Goal: Transaction & Acquisition: Purchase product/service

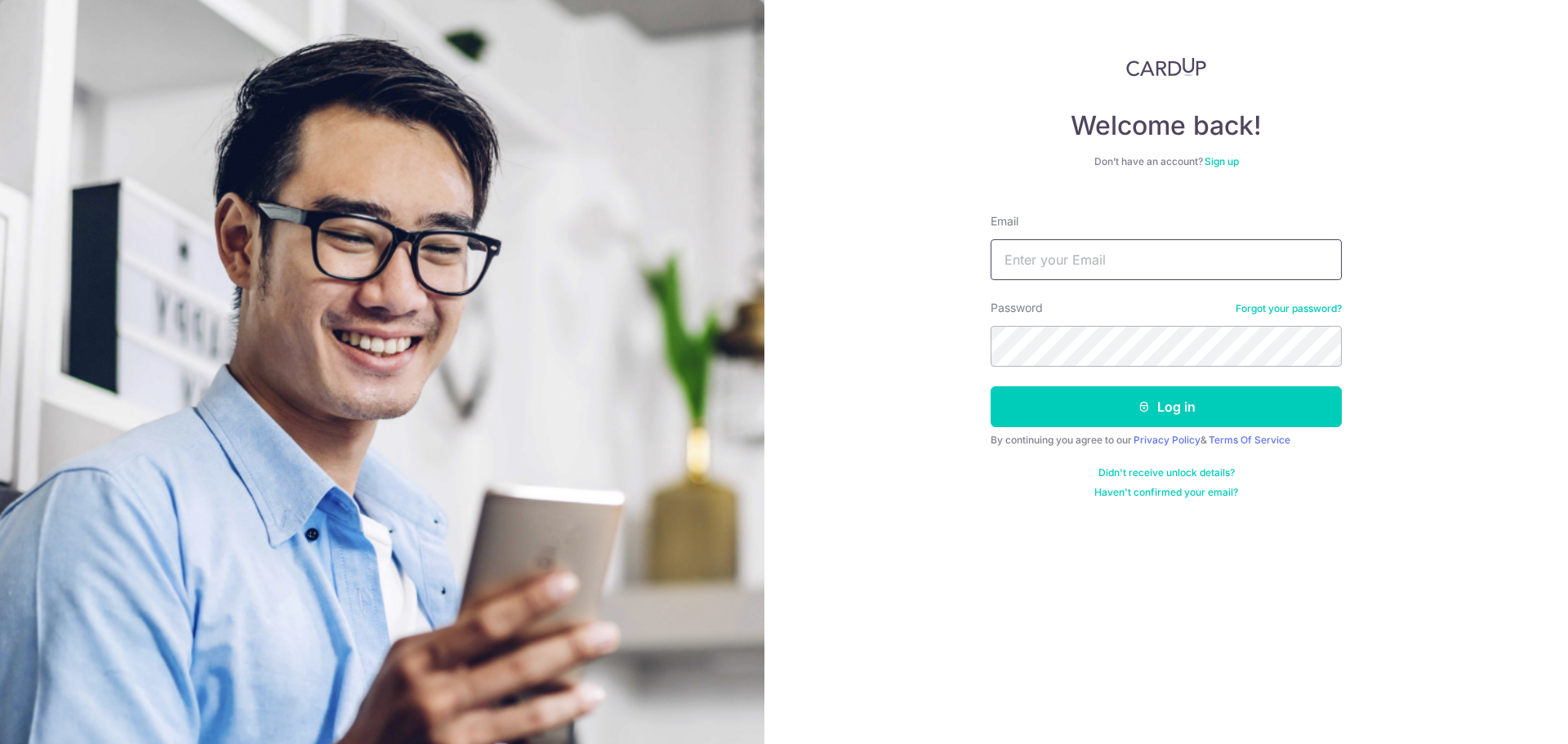
click at [1114, 255] on input "Email" at bounding box center [1166, 260] width 351 height 41
type input "peiyi.tan.95@live.com"
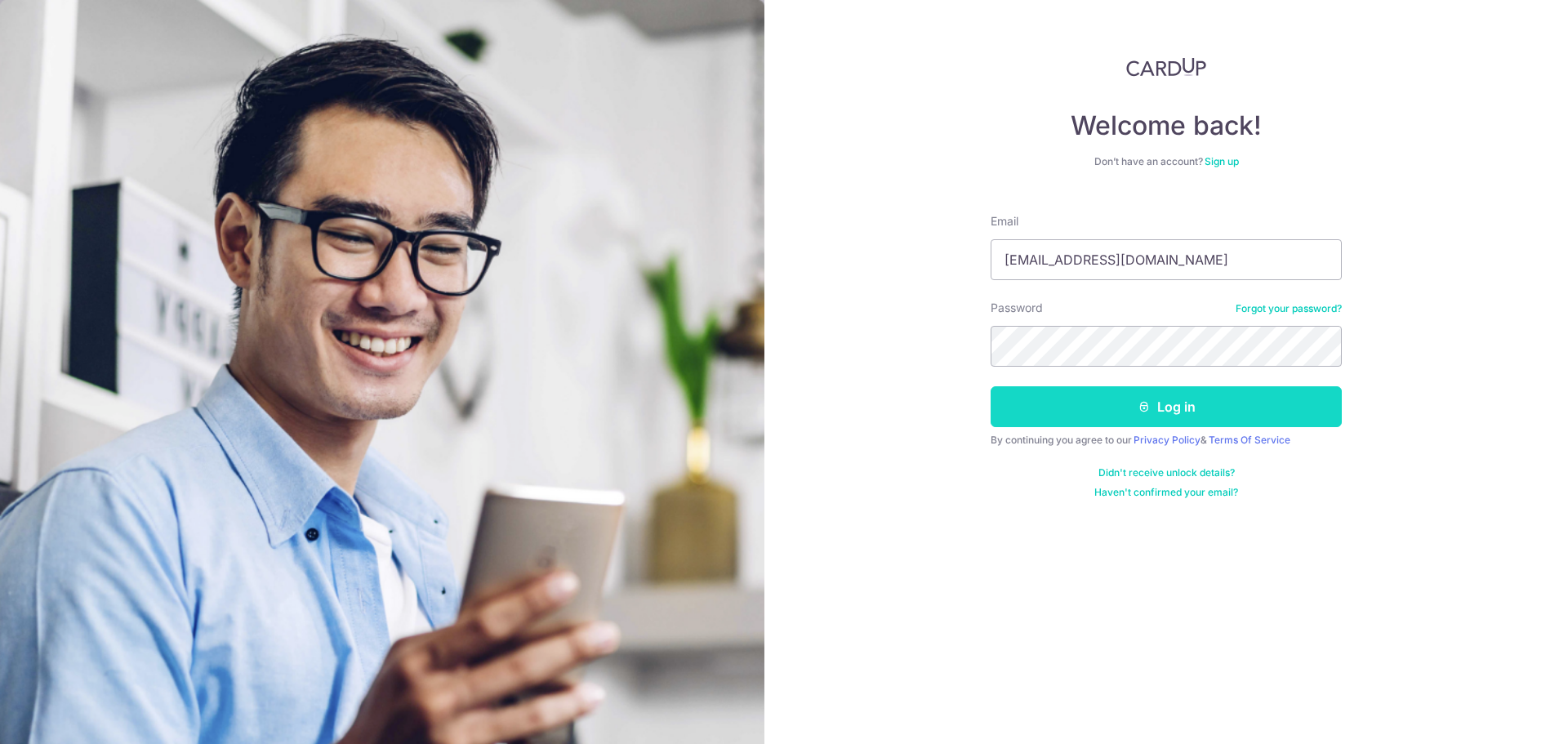
click at [1116, 395] on button "Log in" at bounding box center [1166, 407] width 351 height 41
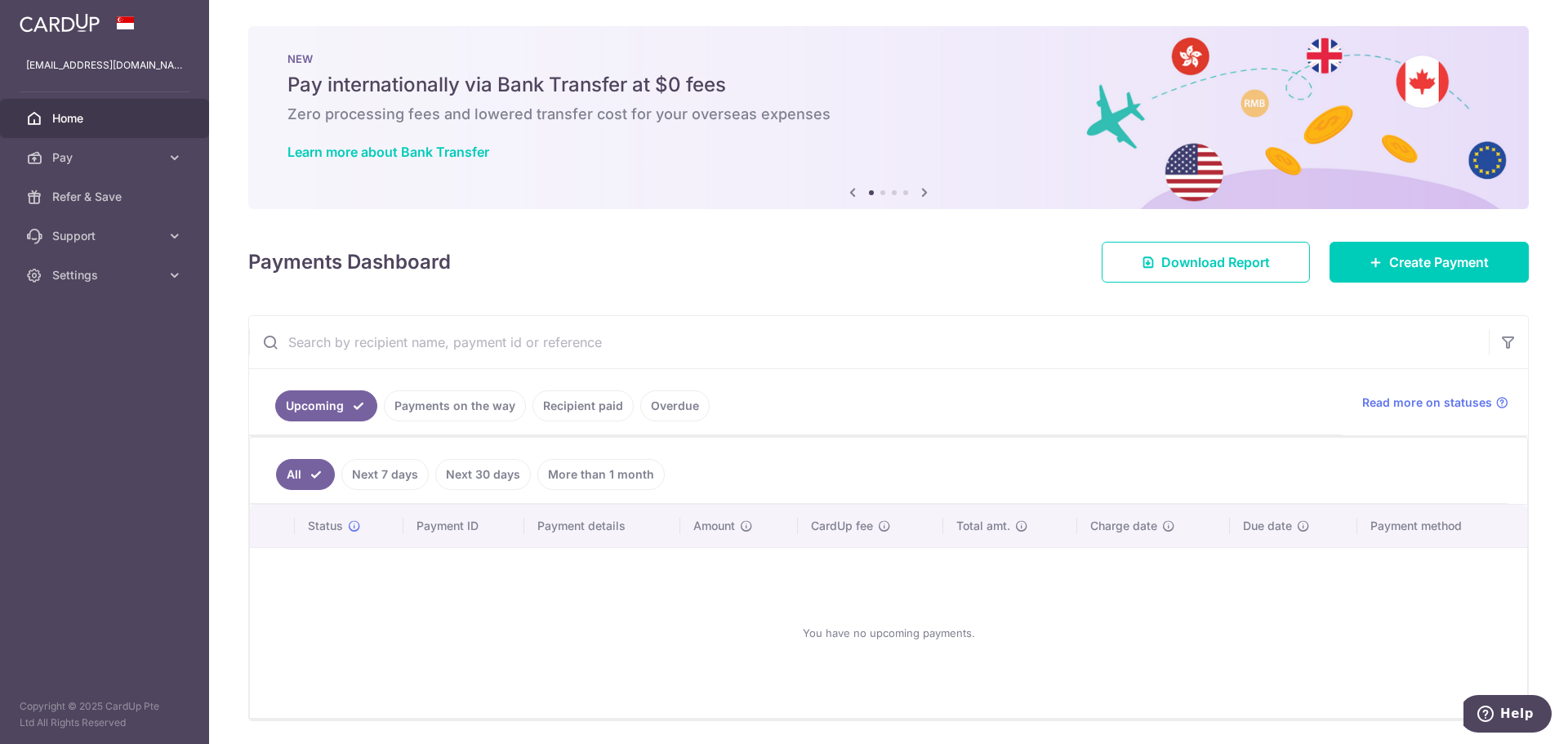
click at [1455, 238] on div "Payments Dashboard Download Report Create Payment" at bounding box center [888, 258] width 1281 height 48
click at [1448, 247] on link "Create Payment" at bounding box center [1429, 262] width 199 height 41
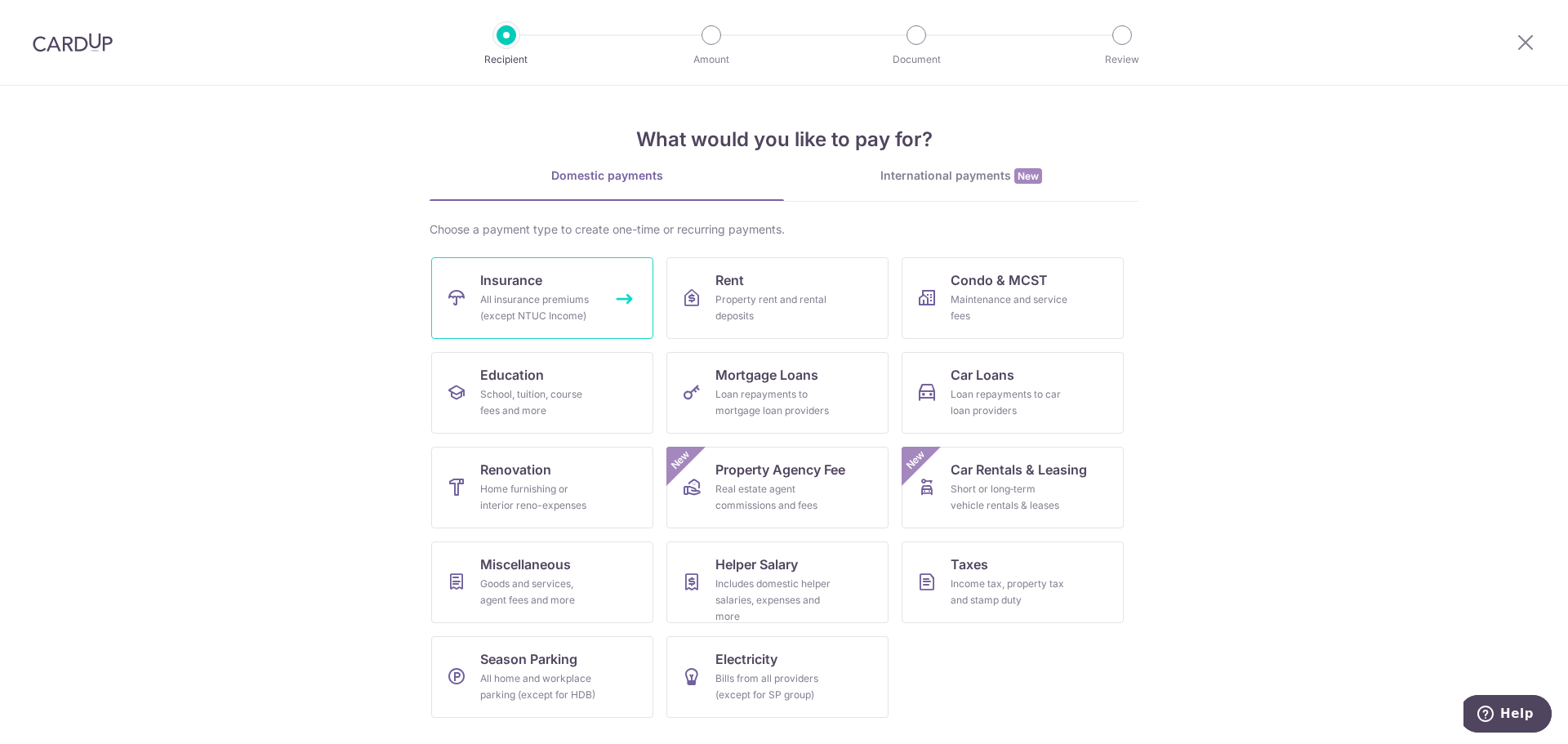
click at [496, 314] on div "All insurance premiums (except NTUC Income)" at bounding box center [539, 308] width 118 height 33
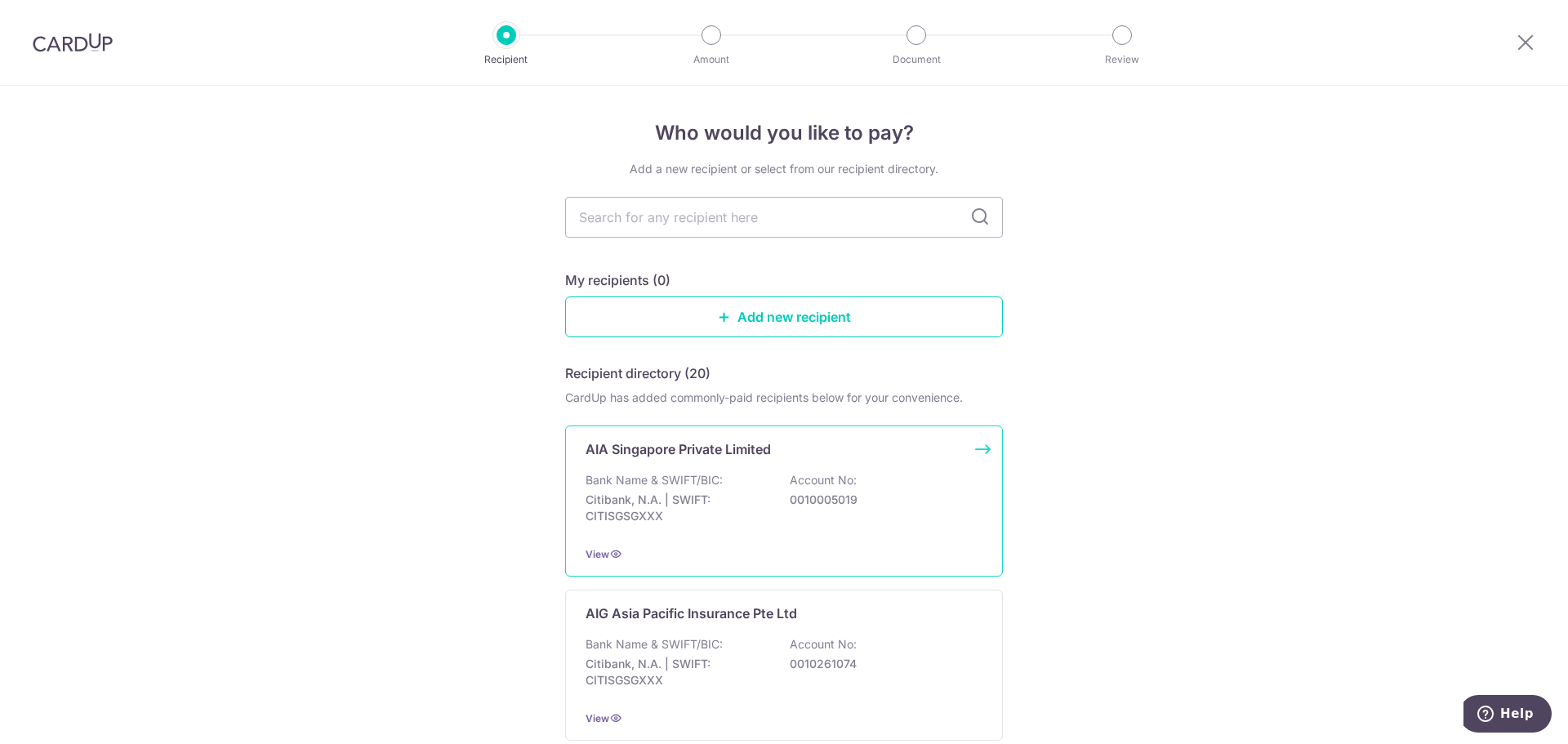
click at [679, 504] on p "Citibank, N.A. | SWIFT: CITISGSGXXX" at bounding box center [677, 507] width 183 height 33
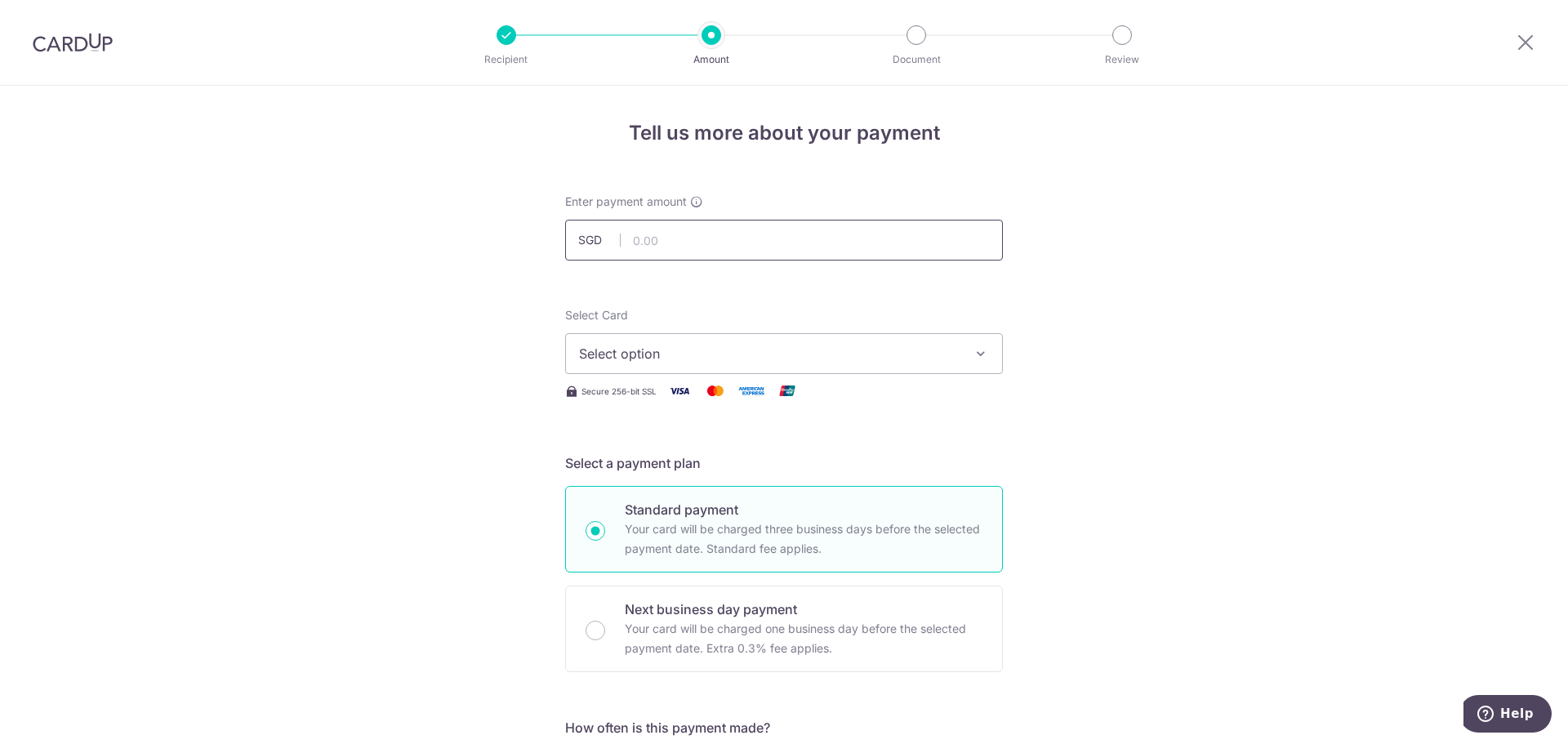
click at [660, 247] on input "text" at bounding box center [784, 241] width 438 height 41
type input "234.00"
click at [589, 359] on span "Select option" at bounding box center [769, 353] width 381 height 20
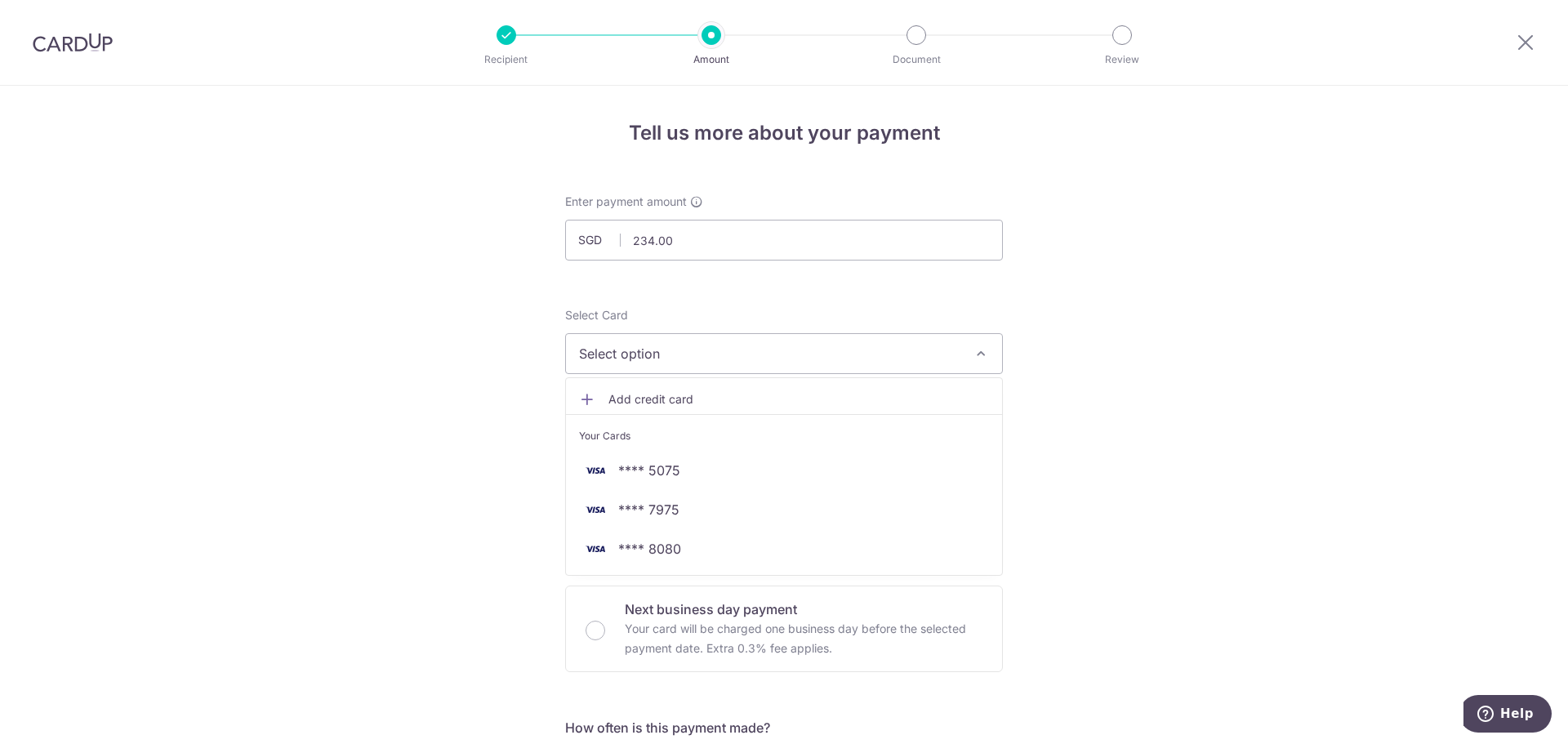
click at [597, 391] on link "Add credit card" at bounding box center [784, 399] width 436 height 29
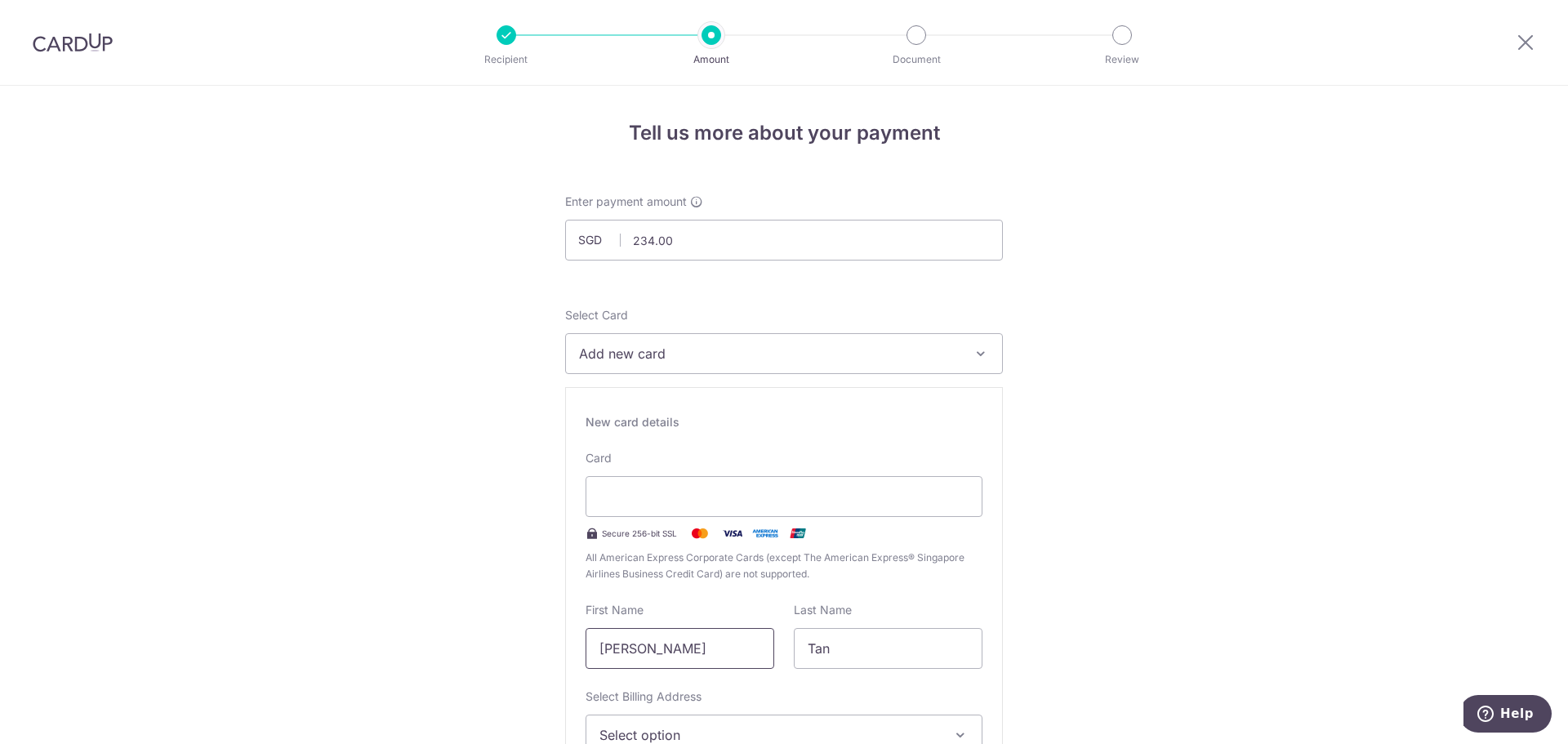
drag, startPoint x: 720, startPoint y: 656, endPoint x: 317, endPoint y: 651, distance: 403.0
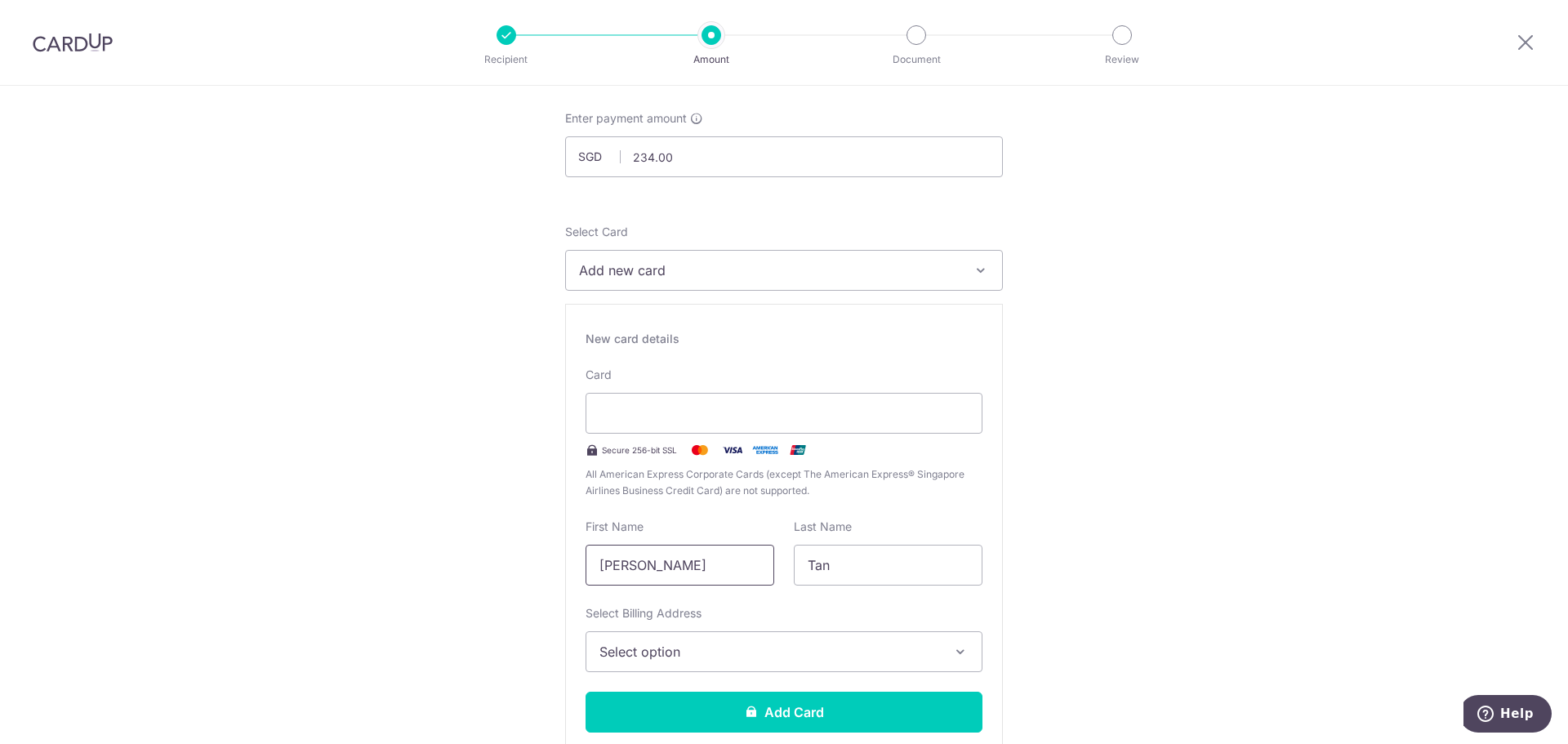
scroll to position [164, 0]
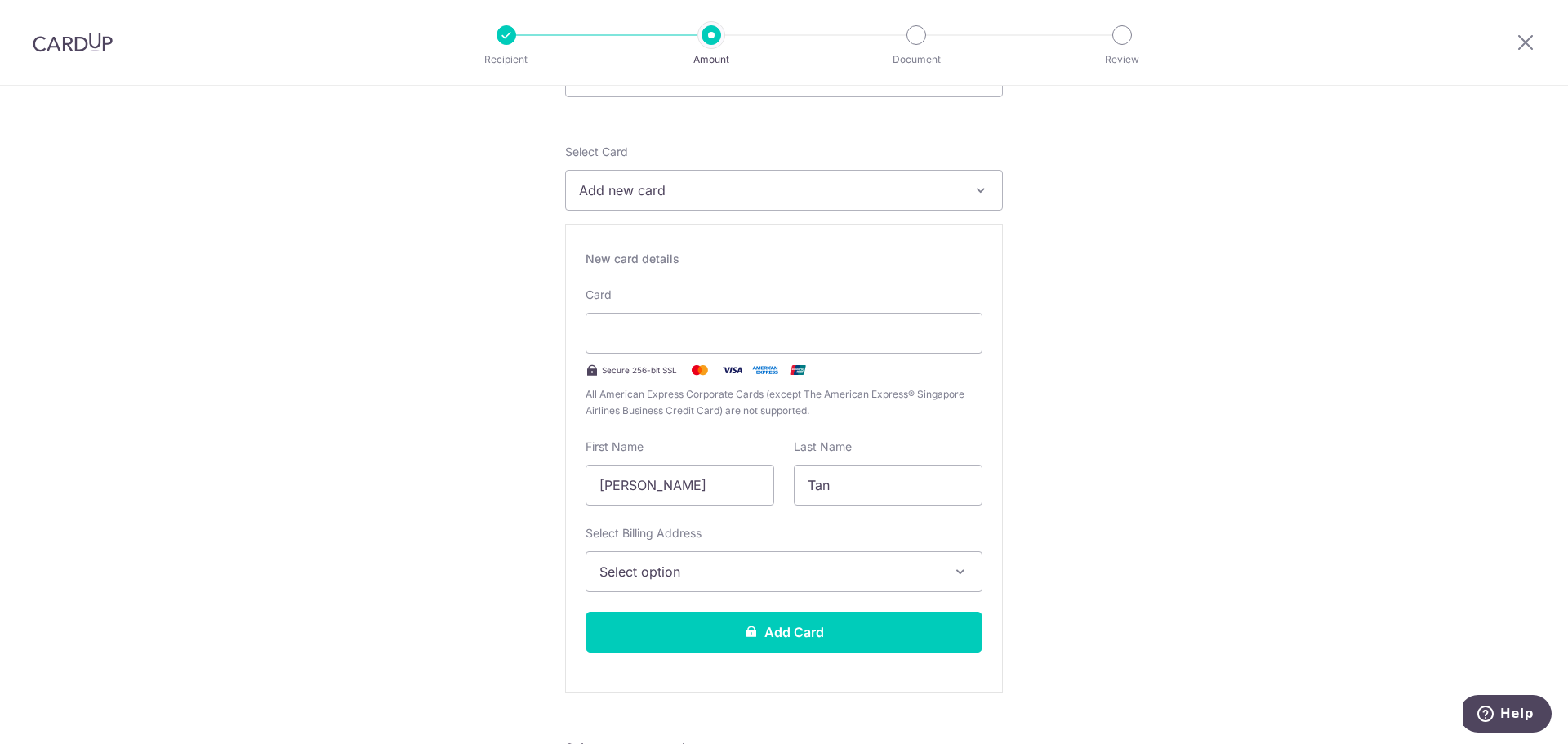
click at [810, 562] on span "Select option" at bounding box center [769, 572] width 340 height 20
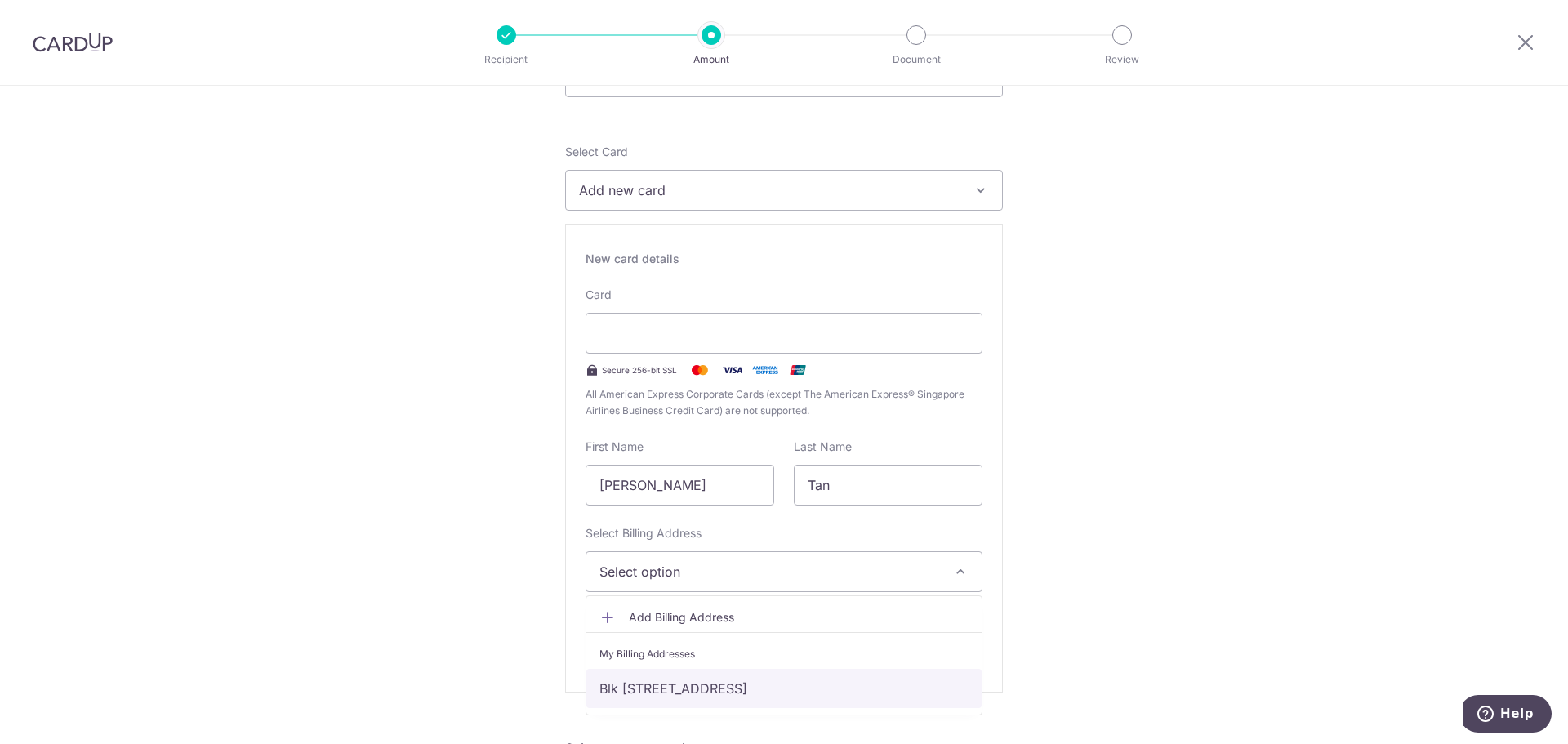
click at [780, 686] on link "Blk [STREET_ADDRESS]" at bounding box center [784, 689] width 395 height 39
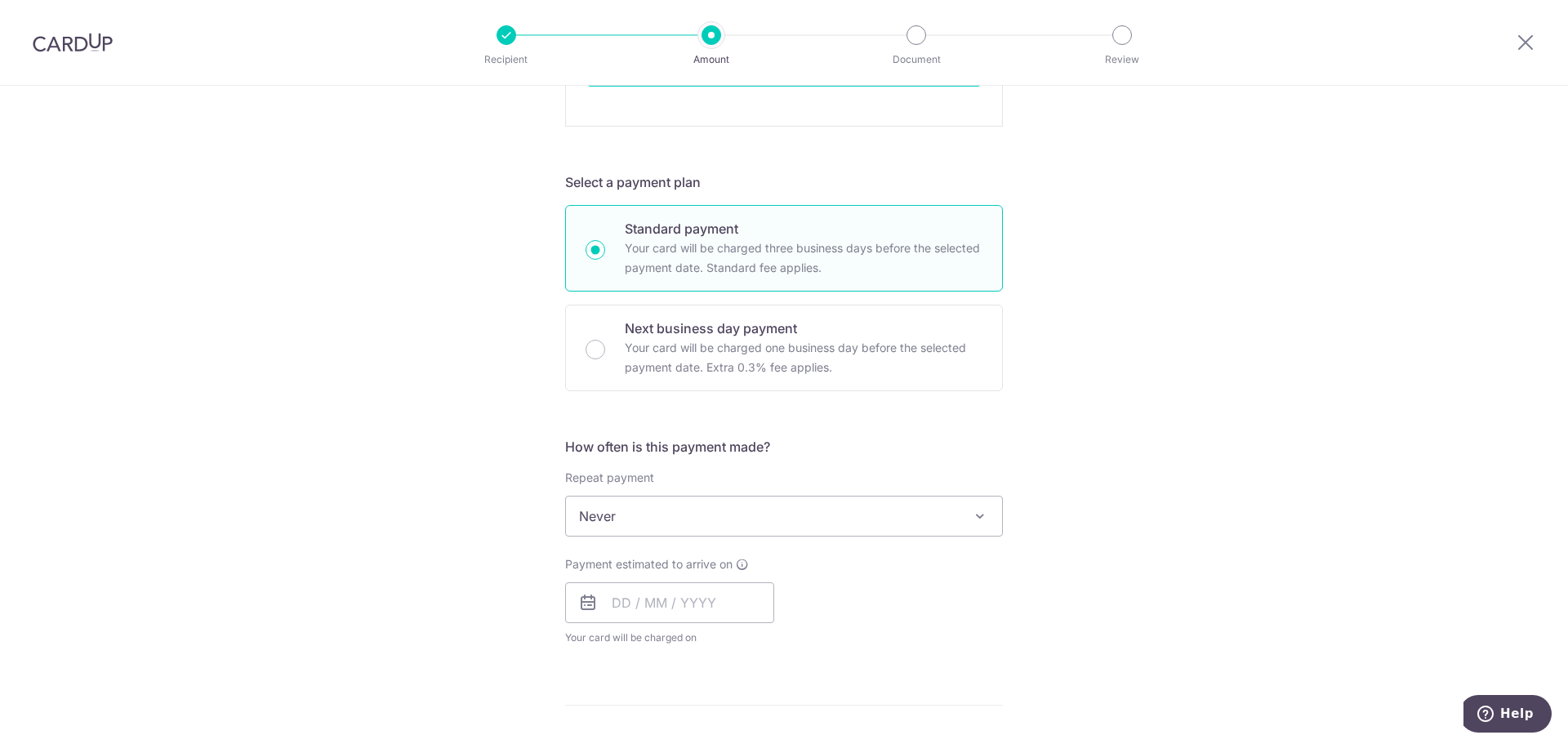
scroll to position [817, 0]
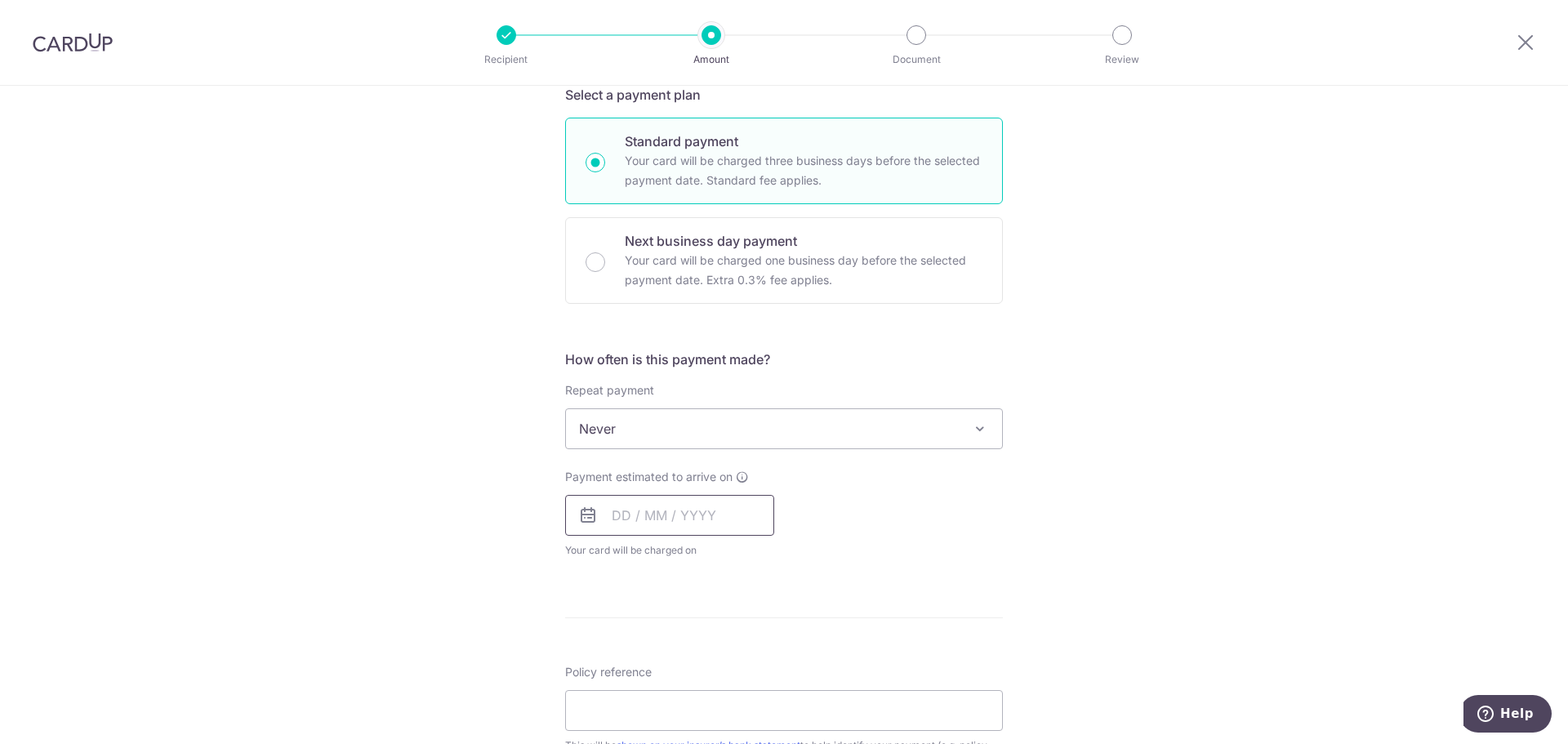
click at [735, 500] on input "text" at bounding box center [669, 516] width 209 height 41
click at [748, 693] on link "17" at bounding box center [762, 697] width 26 height 26
type input "[DATE]"
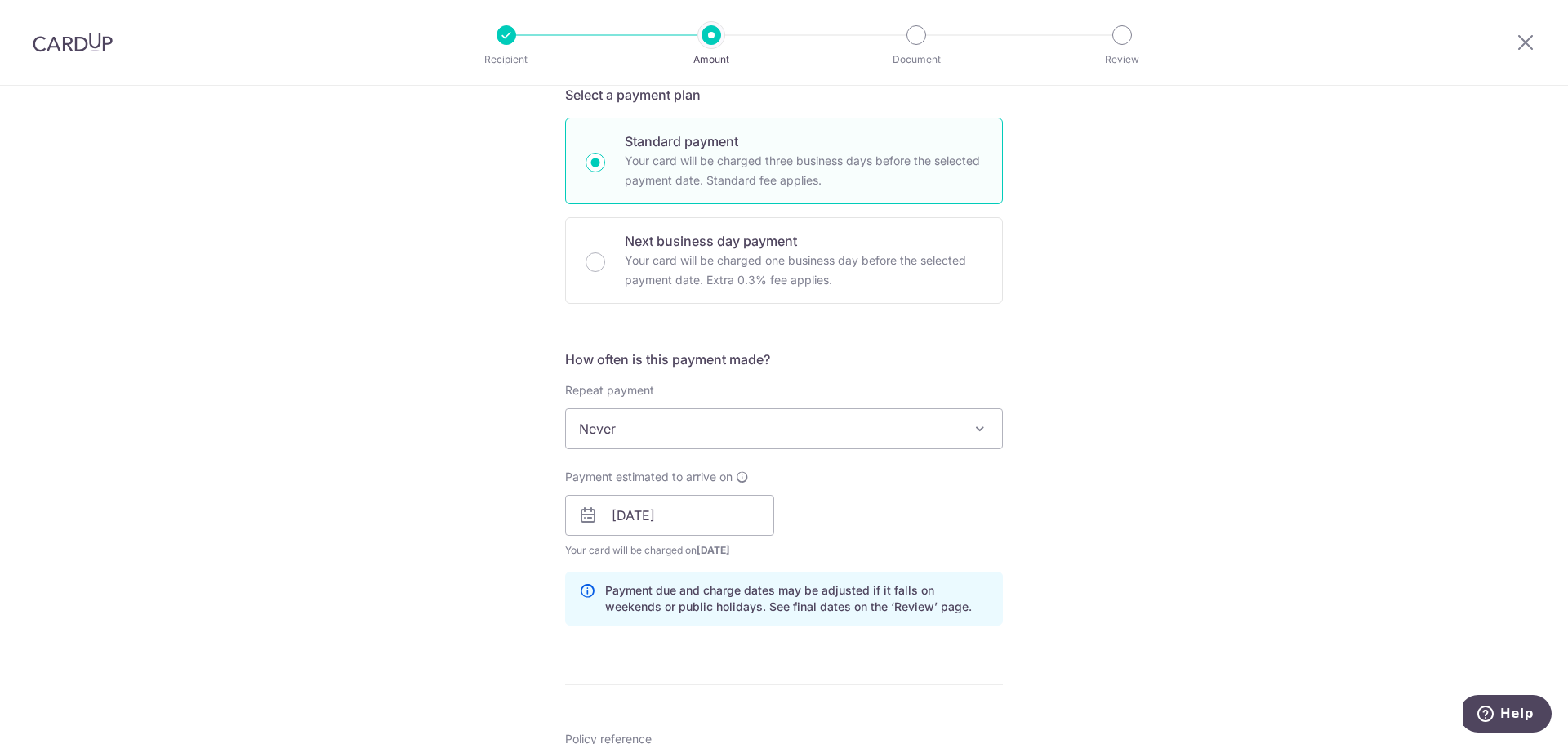
click at [856, 495] on div "Payment estimated to arrive on 17/10/2025 Prev Next Oct Nov Dec 2025 2026 2027 …" at bounding box center [784, 514] width 457 height 90
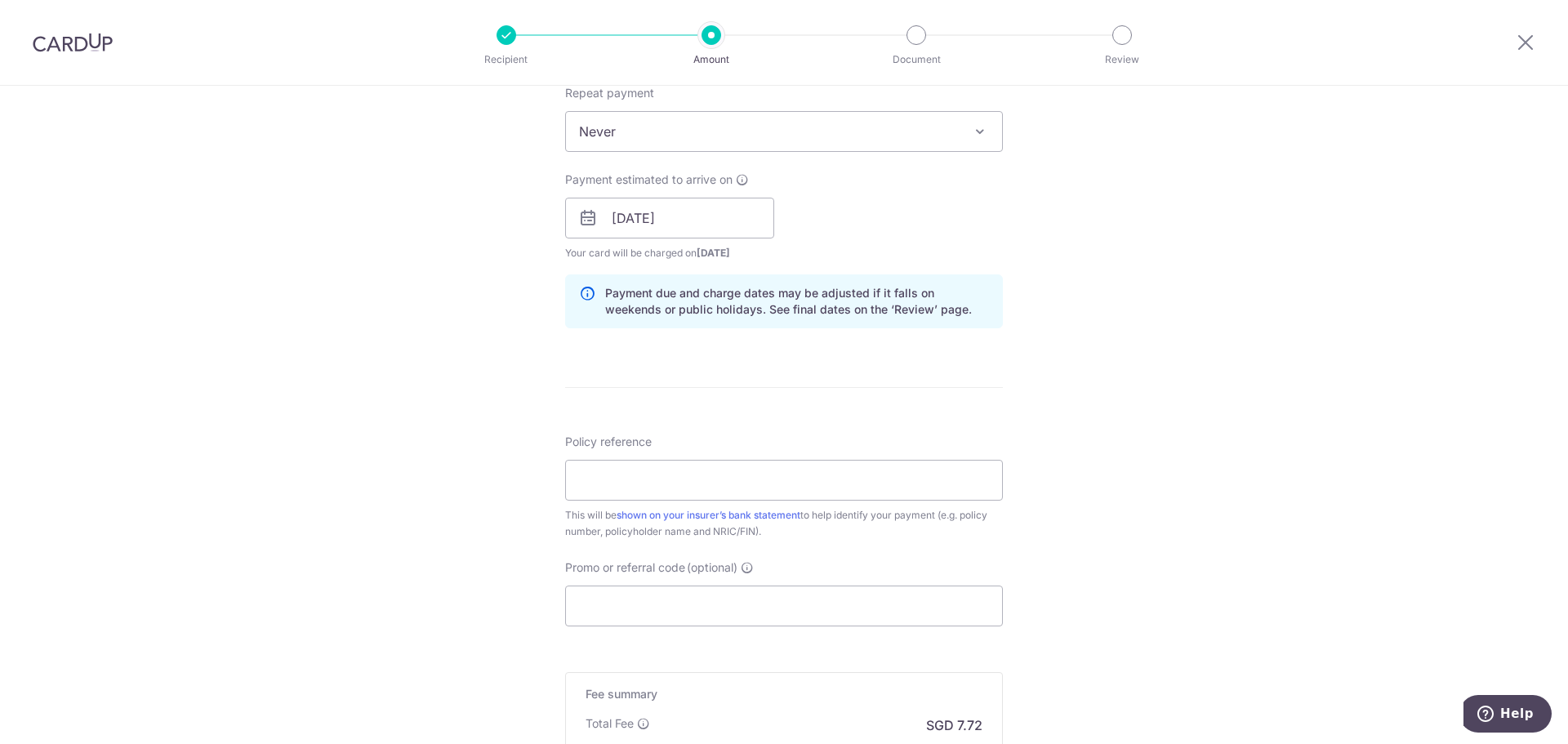
scroll to position [1144, 0]
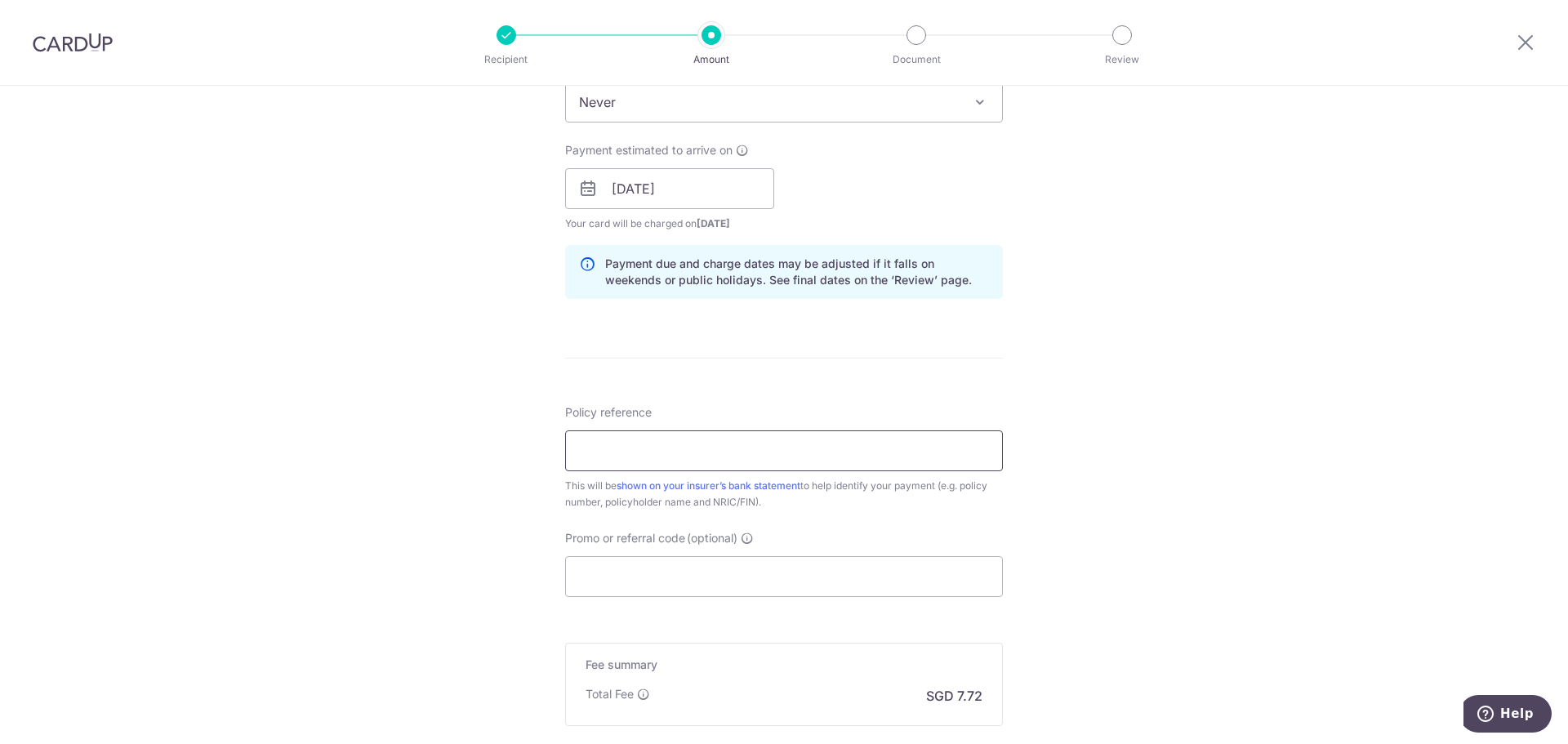
click at [837, 463] on input "Policy reference" at bounding box center [784, 451] width 438 height 41
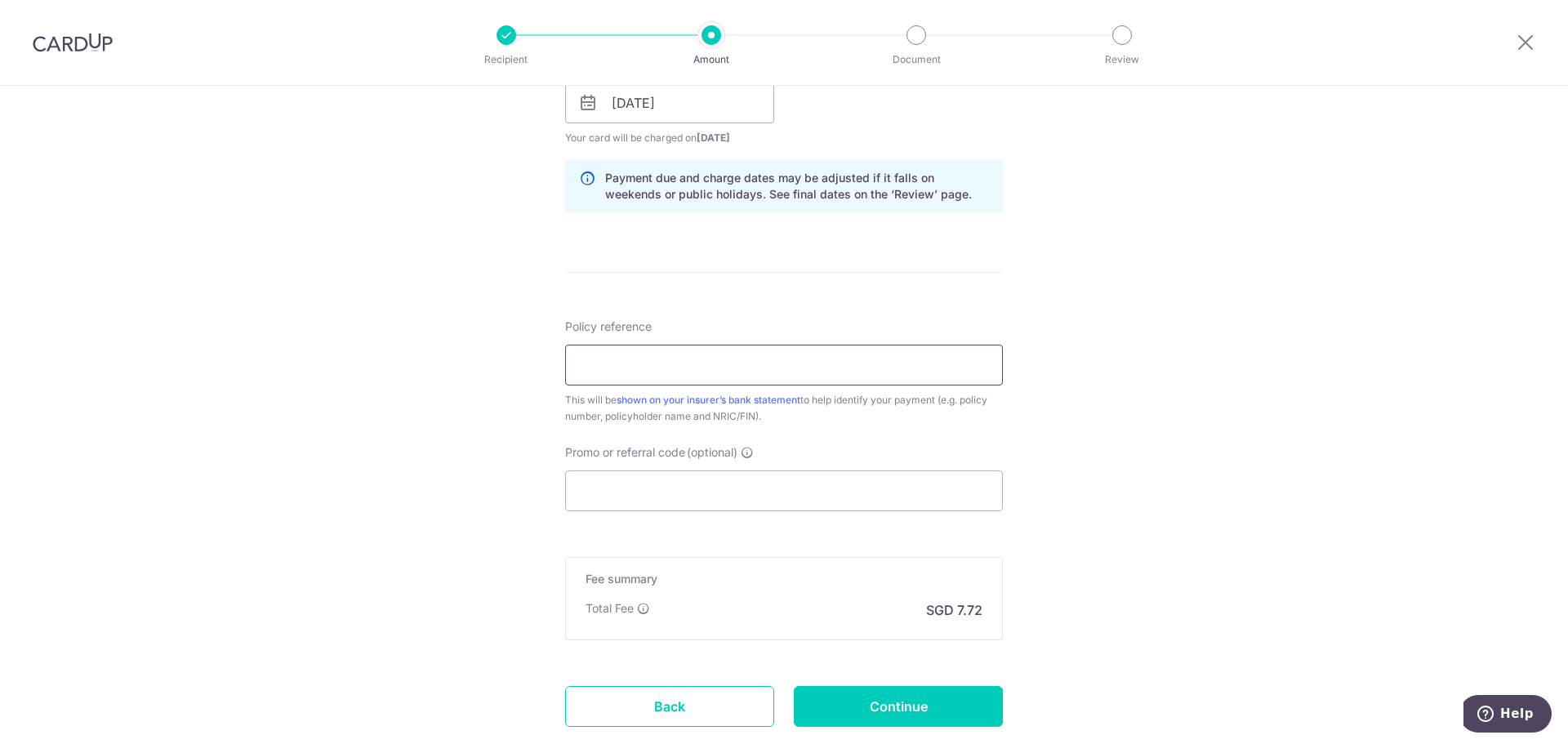
scroll to position [1335, 0]
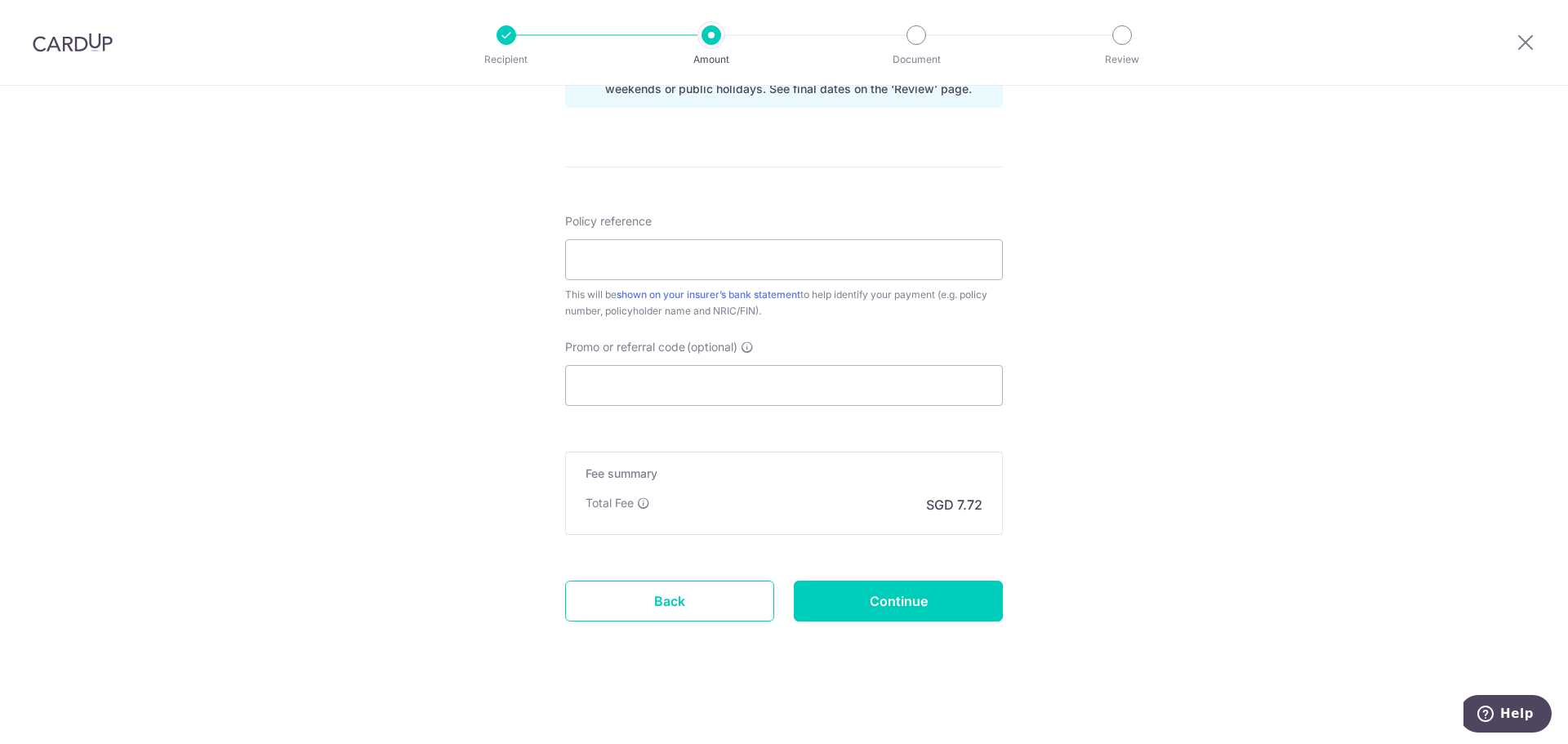
click at [687, 284] on div "Policy reference This will be shown on your insurer’s bank statement to help id…" at bounding box center [784, 266] width 438 height 106
click at [684, 273] on input "Policy reference" at bounding box center [784, 260] width 438 height 41
type input "E241678835"
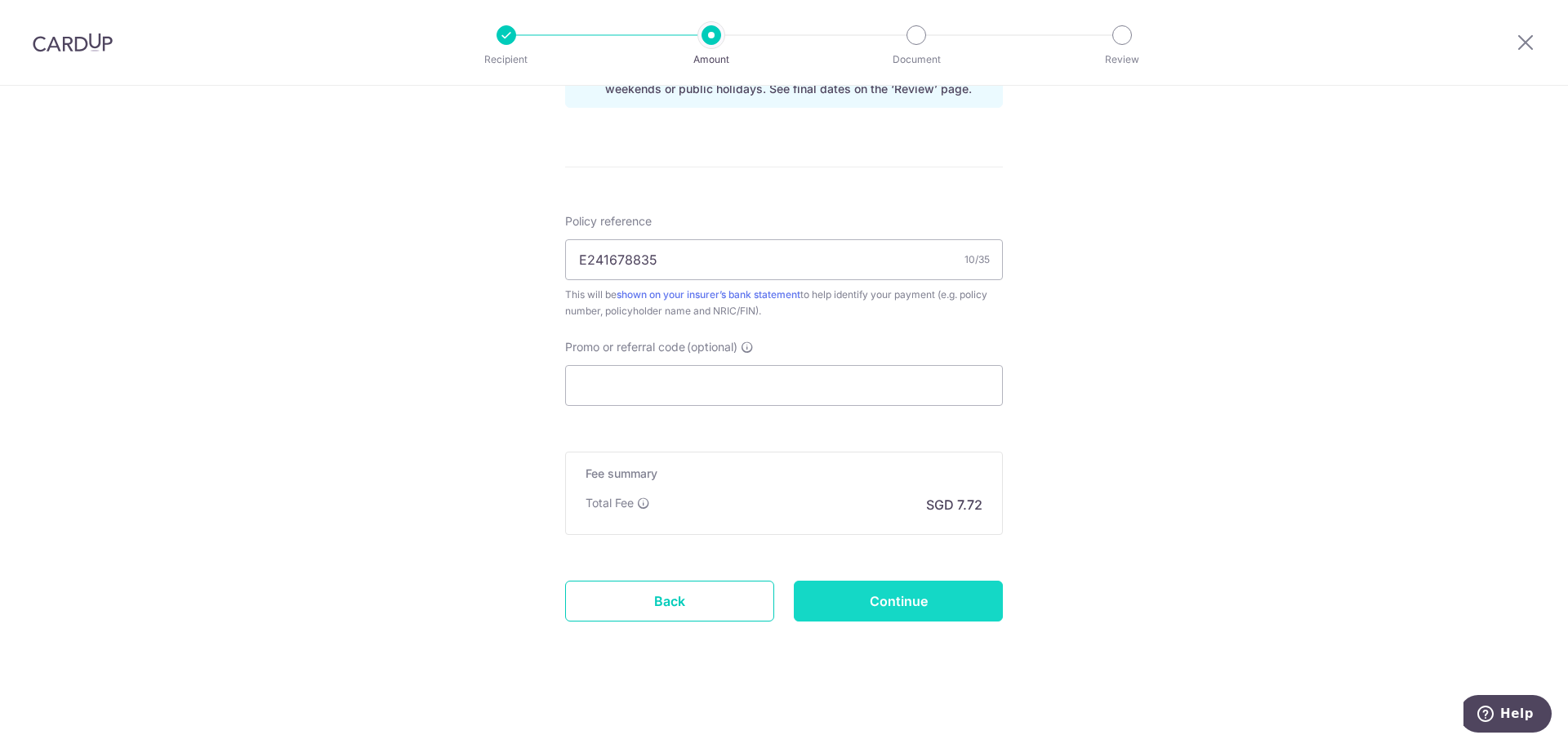
click at [872, 594] on input "Continue" at bounding box center [897, 602] width 209 height 41
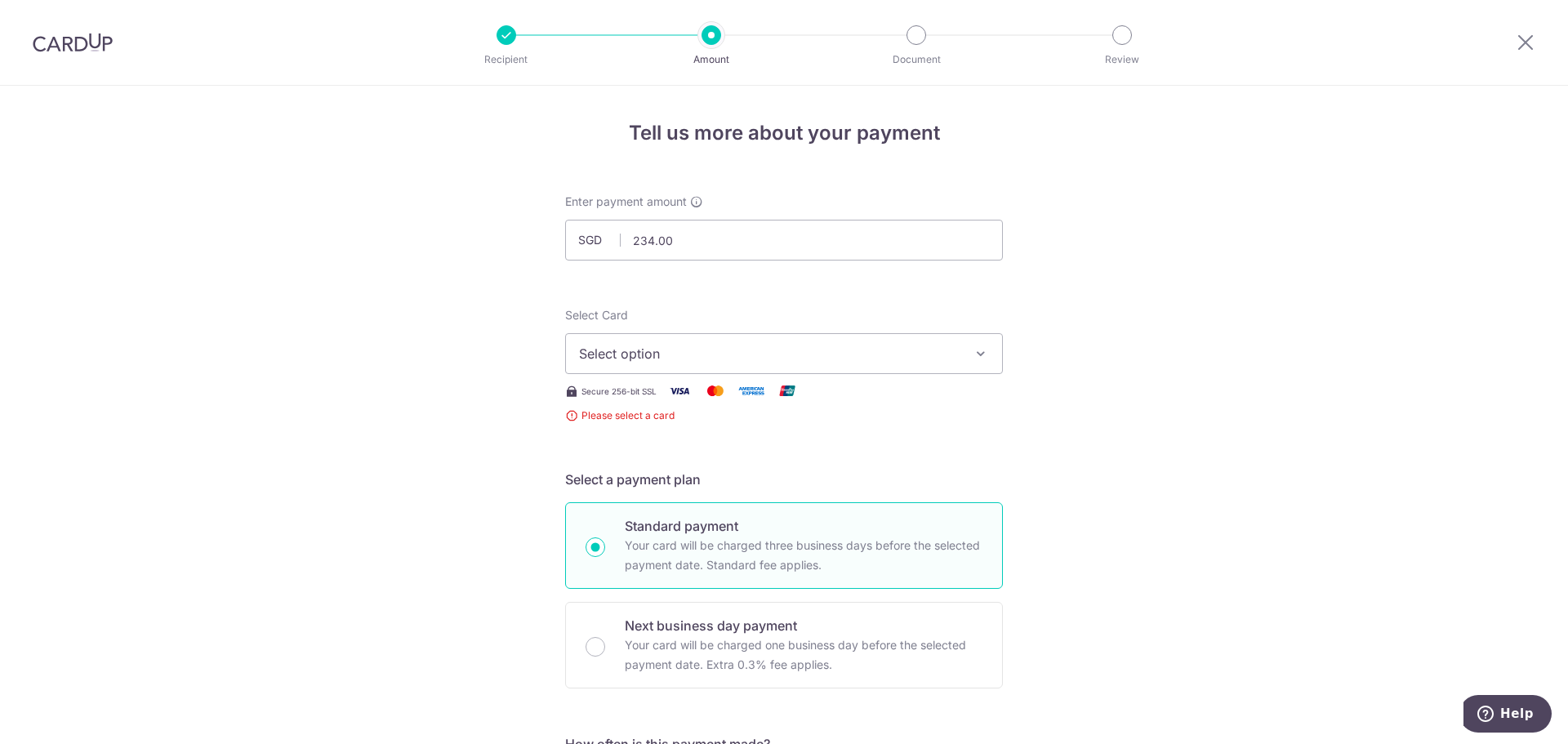
click at [748, 351] on span "Select option" at bounding box center [769, 353] width 381 height 20
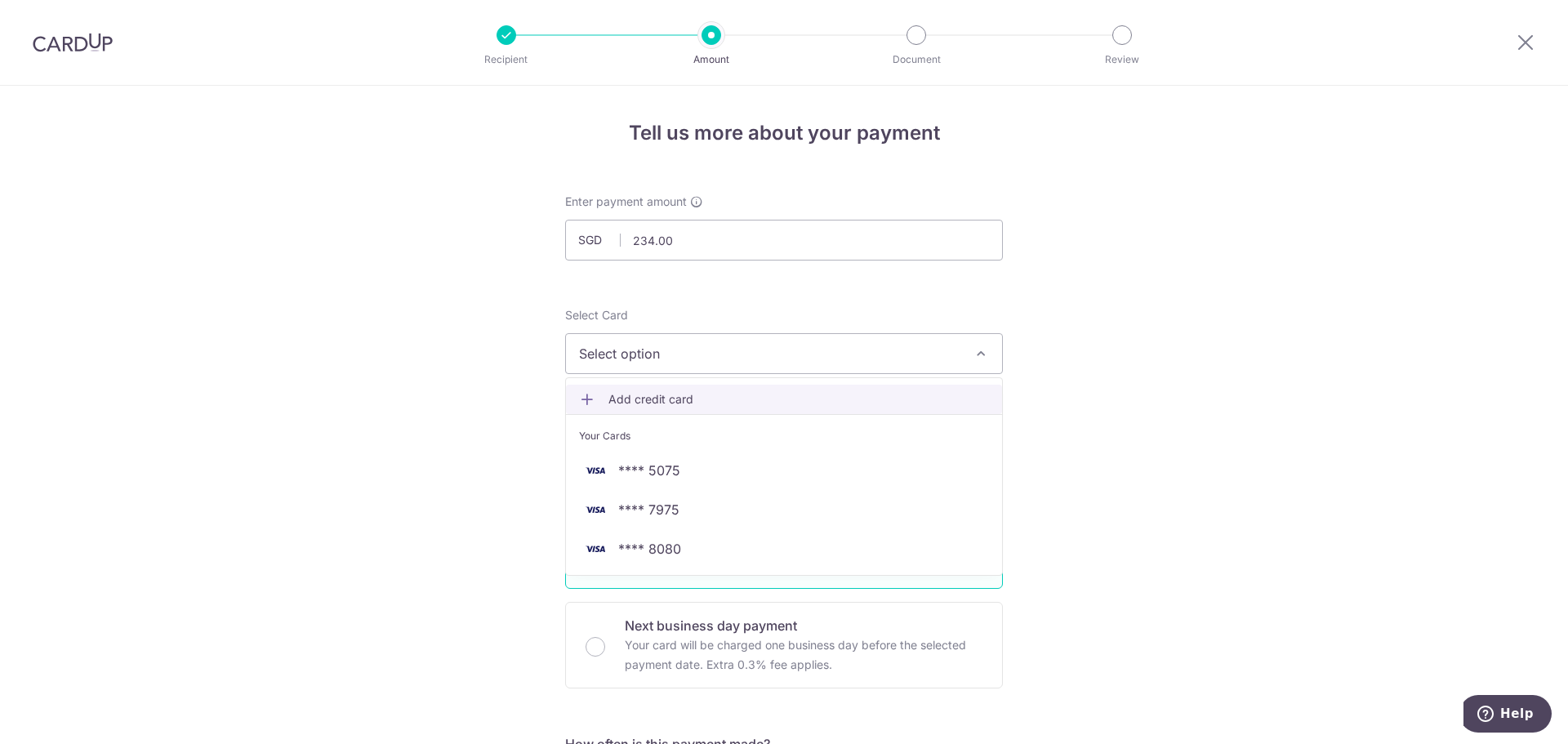
click at [644, 405] on span "Add credit card" at bounding box center [798, 399] width 381 height 16
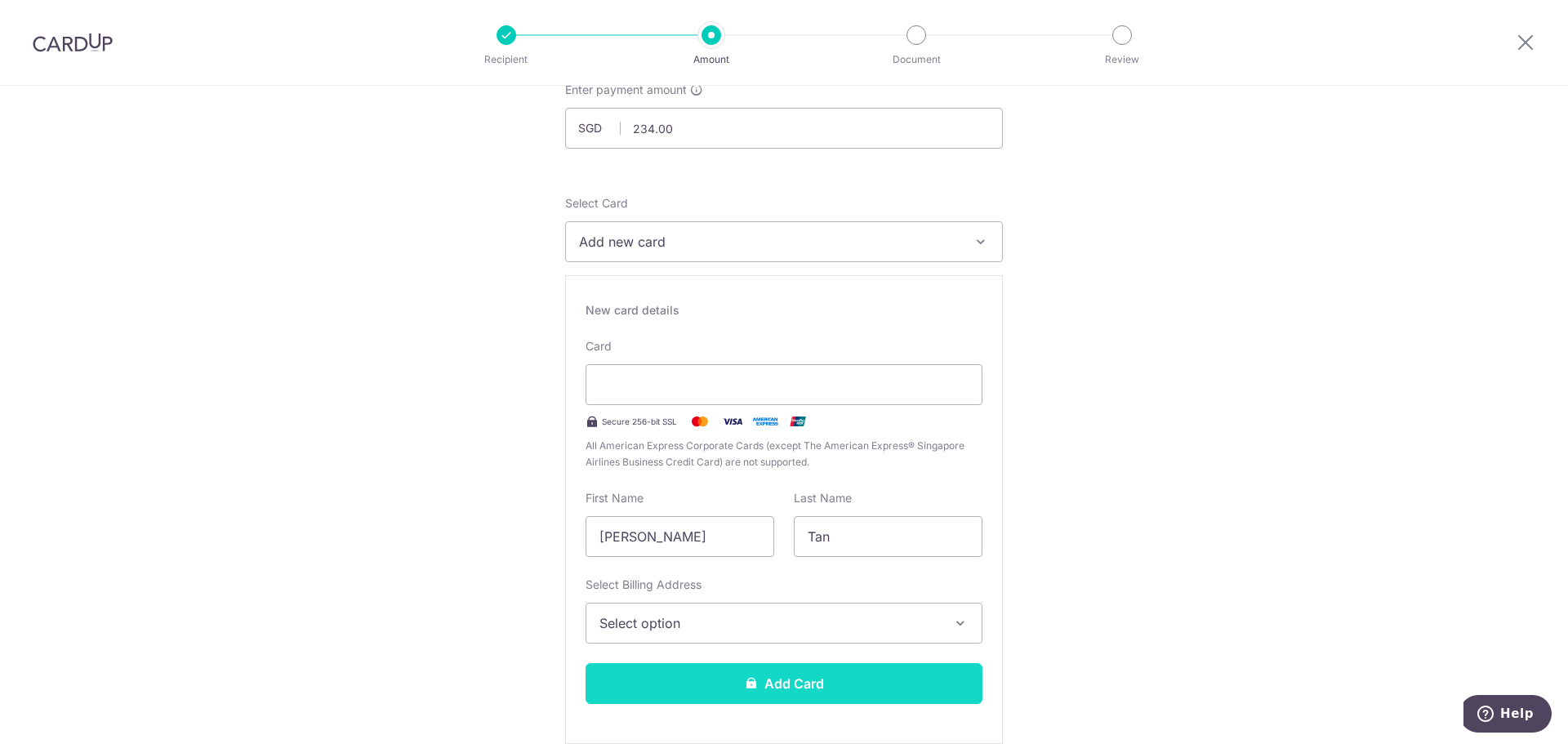
scroll to position [245, 0]
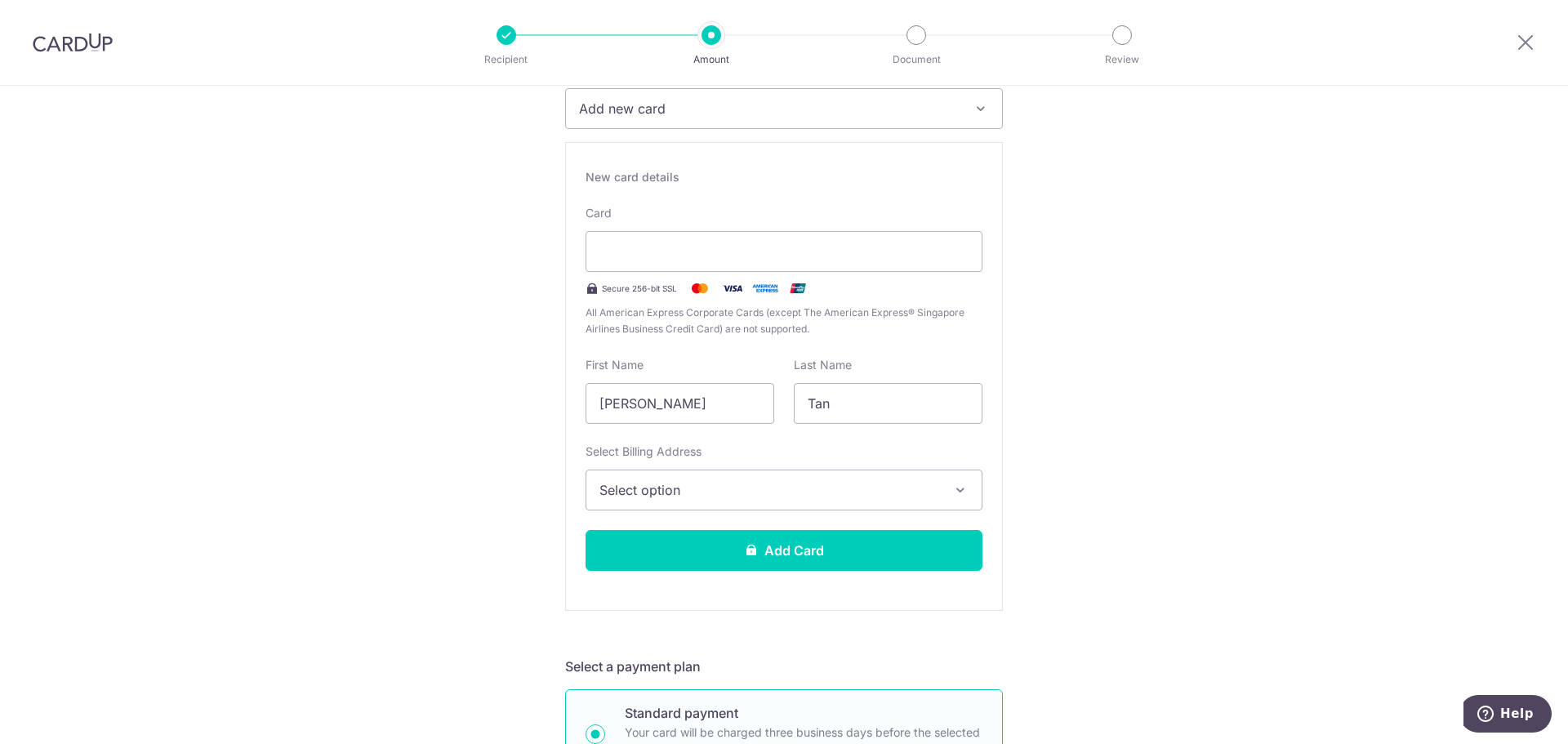
click at [742, 473] on button "Select option" at bounding box center [784, 490] width 397 height 41
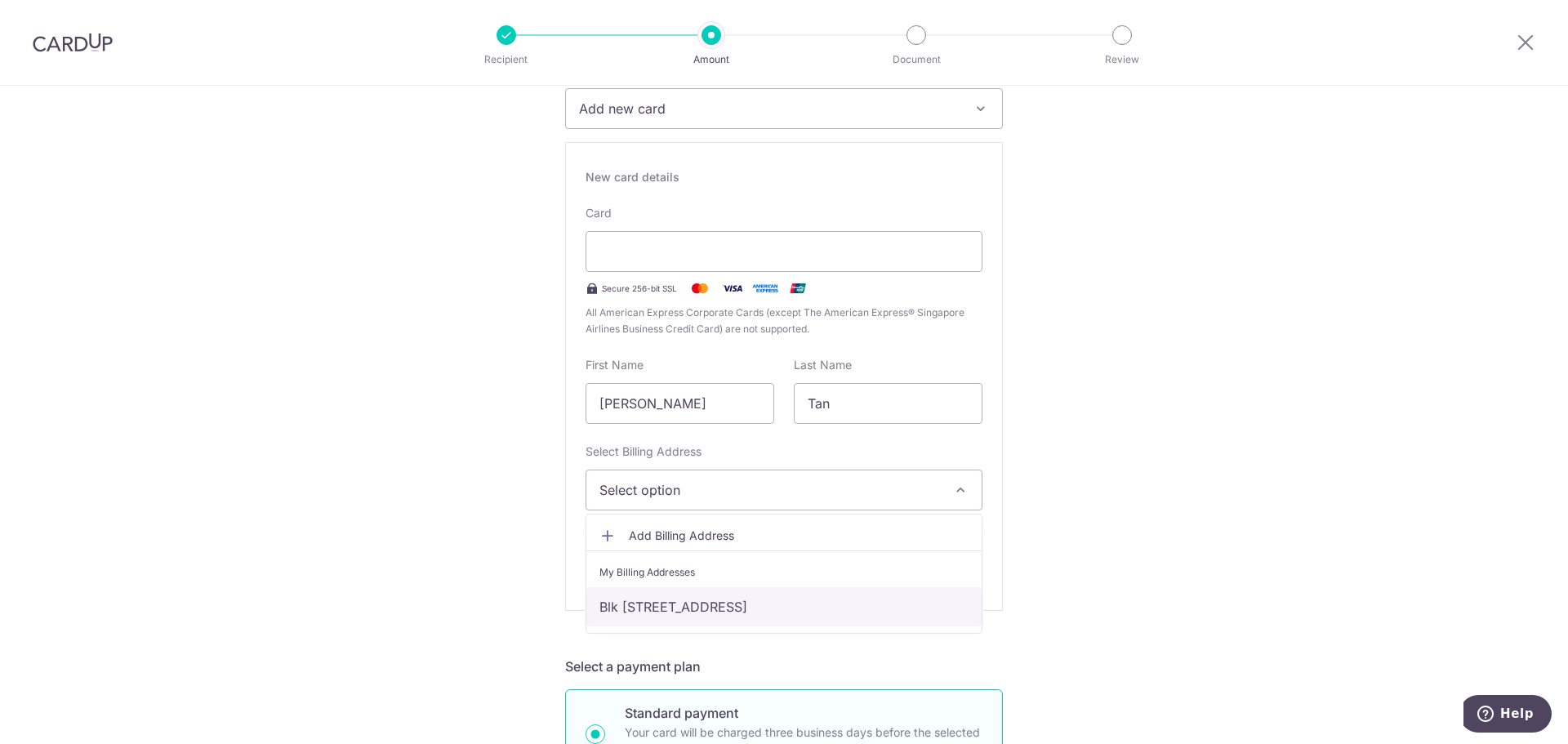
click at [712, 612] on link "Blk [STREET_ADDRESS]" at bounding box center [784, 607] width 395 height 39
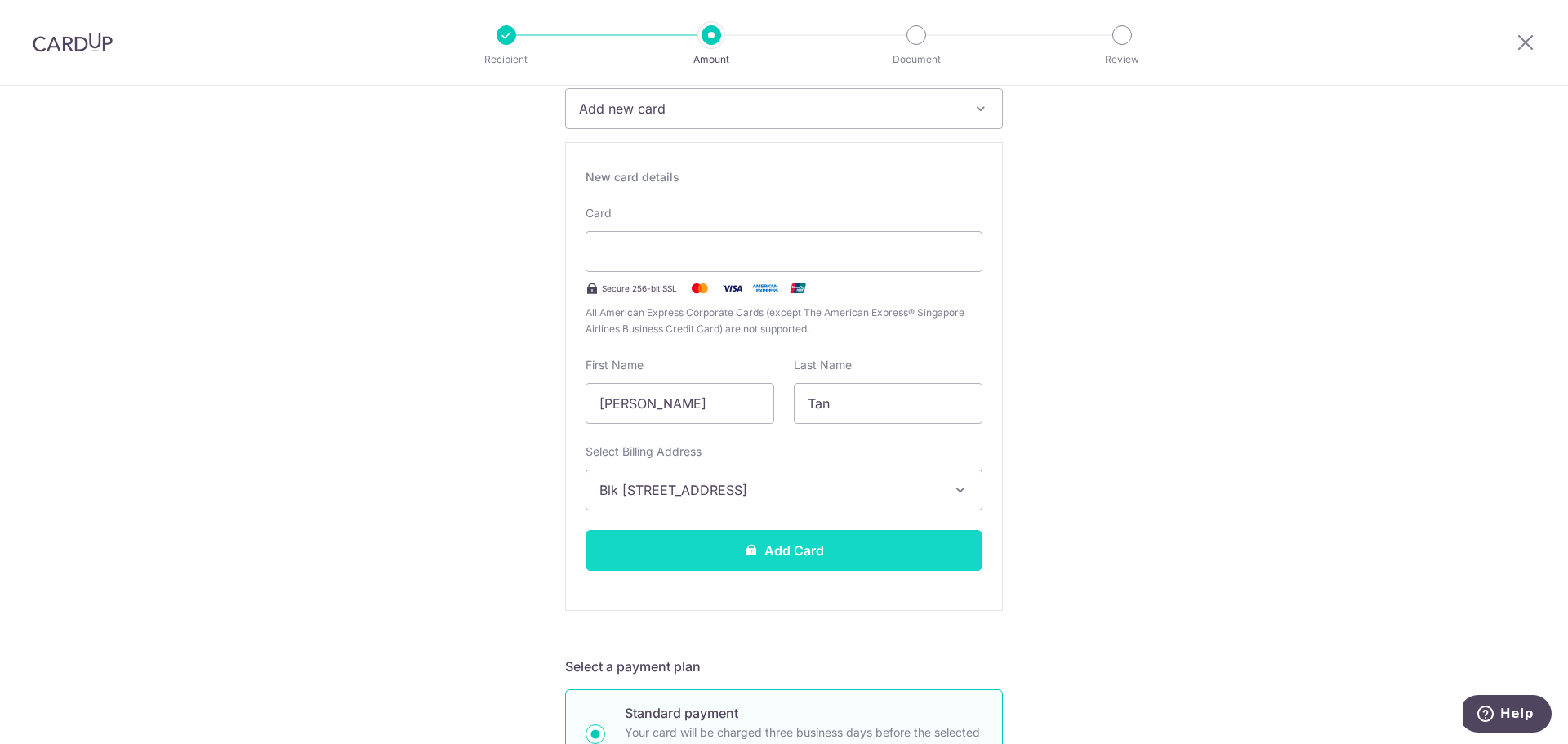
click at [760, 558] on button "Add Card" at bounding box center [784, 550] width 397 height 41
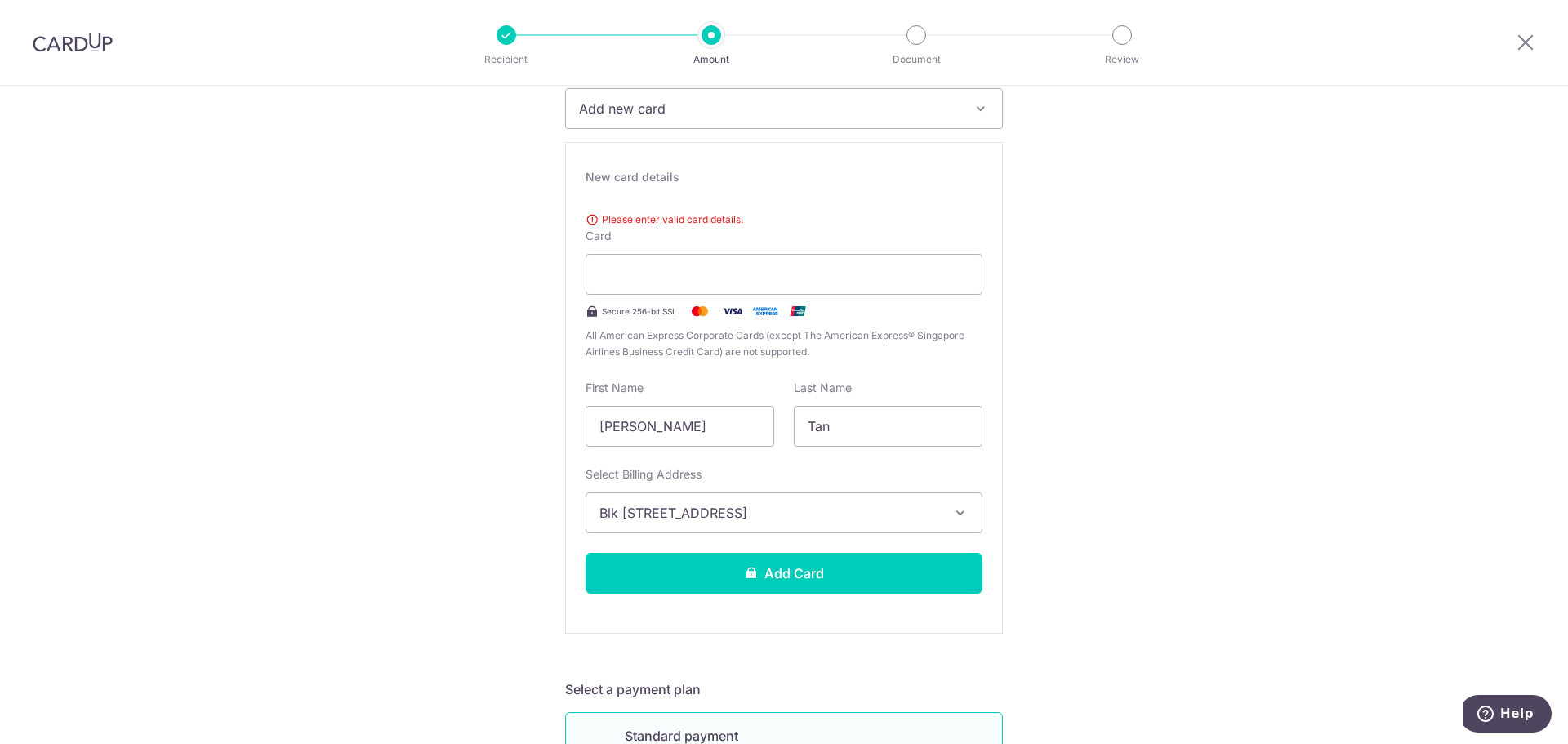
click at [668, 183] on div "New card details" at bounding box center [784, 177] width 397 height 16
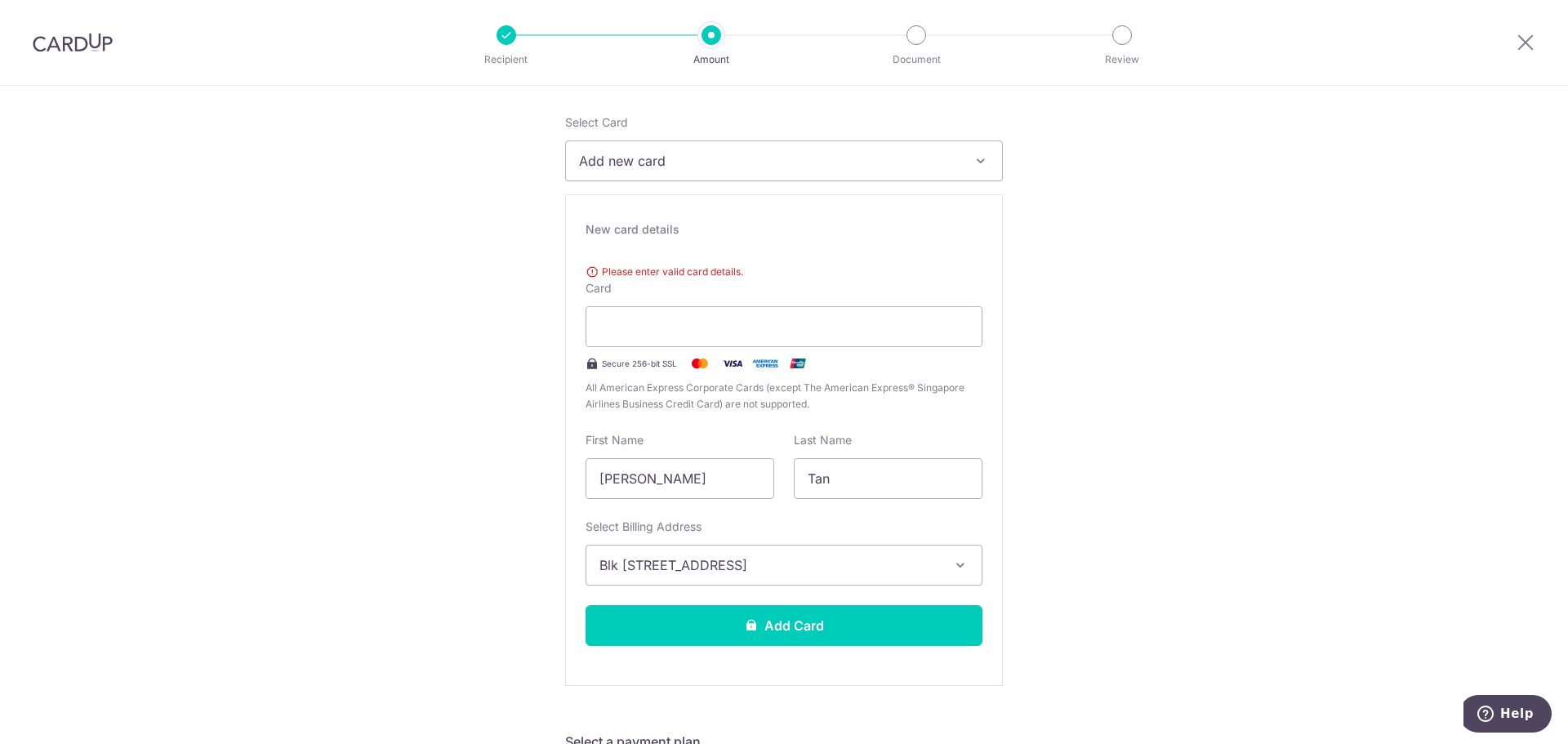
scroll to position [164, 0]
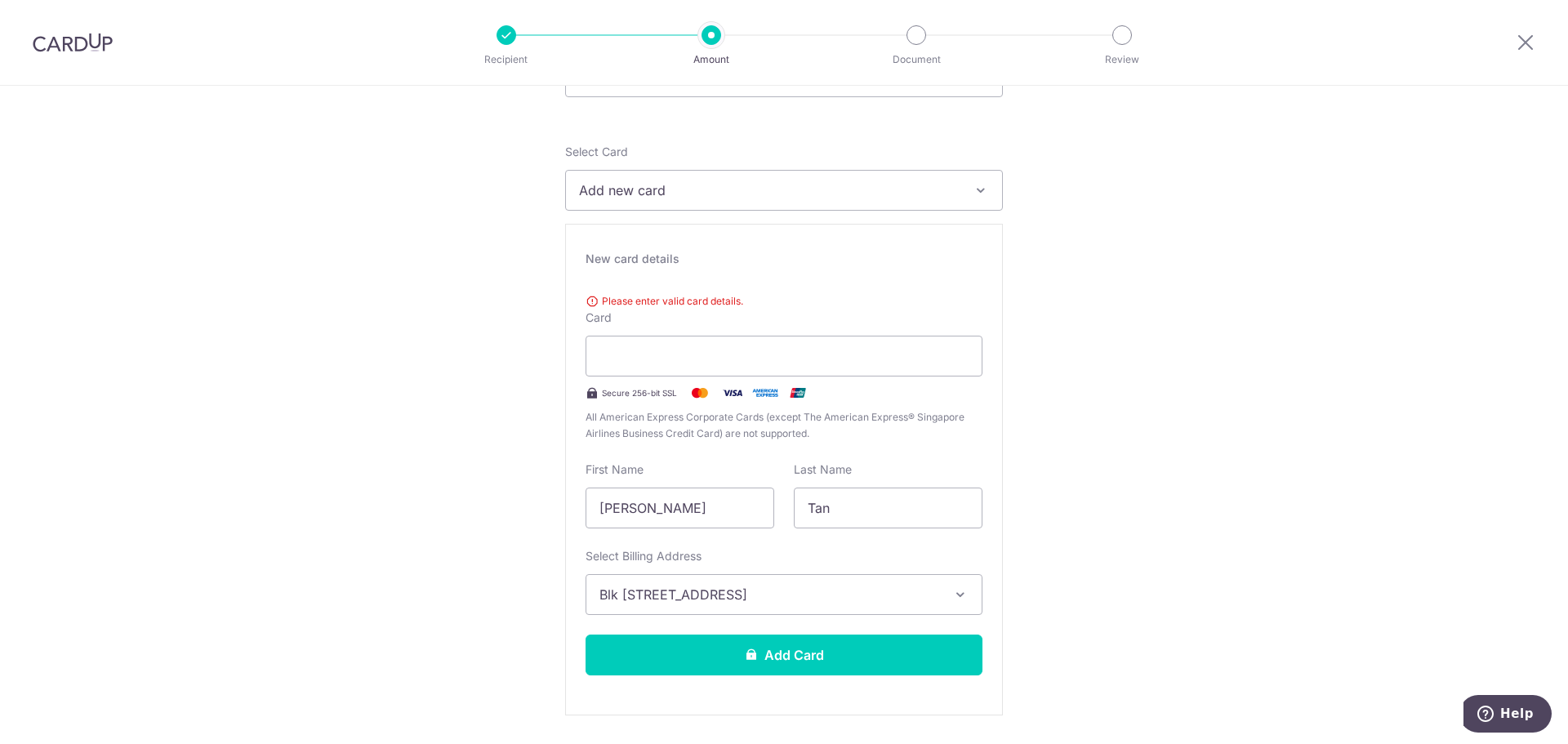
click at [644, 332] on div "Please enter valid card details. Card Secure 256-bit SSL All American Express C…" at bounding box center [784, 364] width 397 height 155
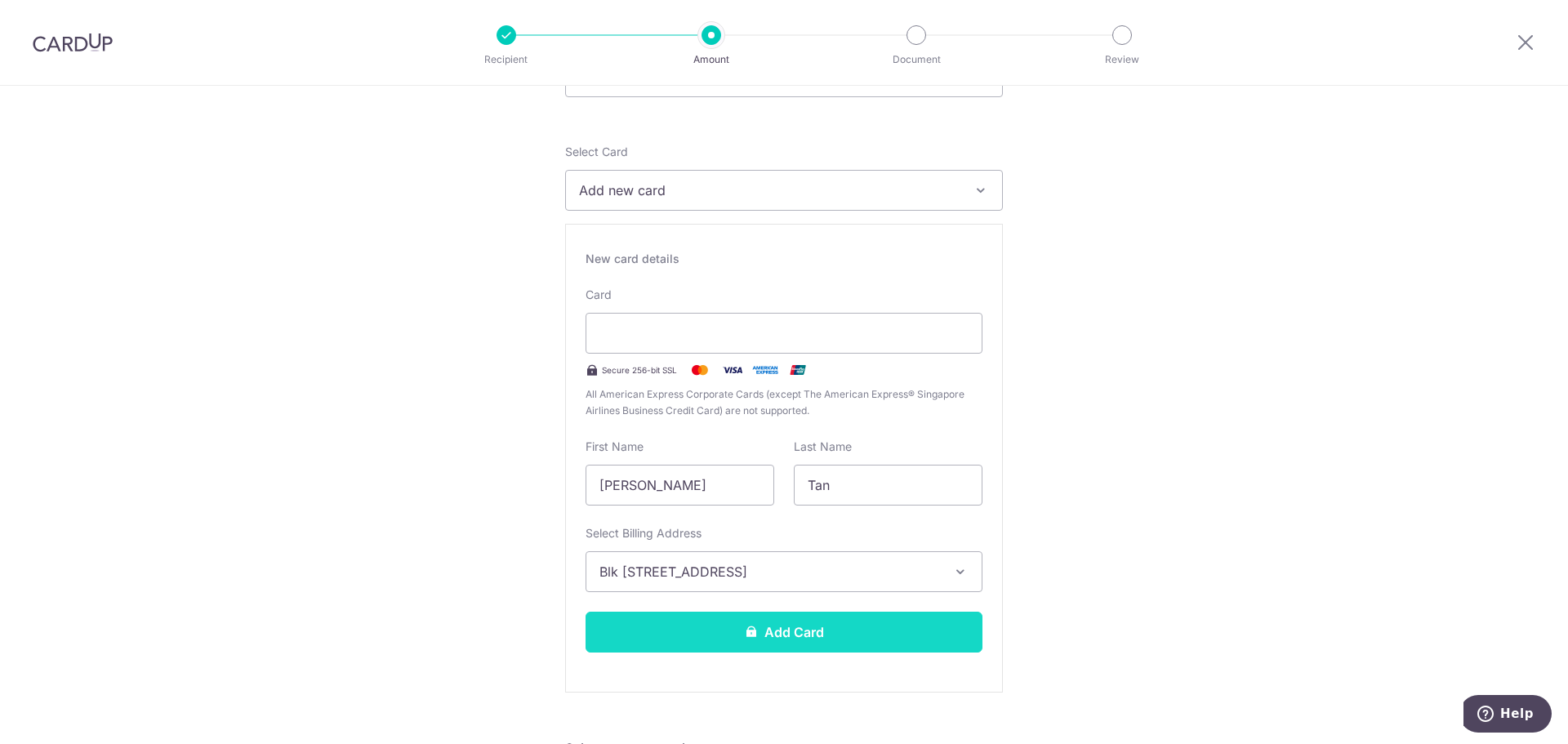
click at [762, 648] on button "Add Card" at bounding box center [784, 633] width 397 height 41
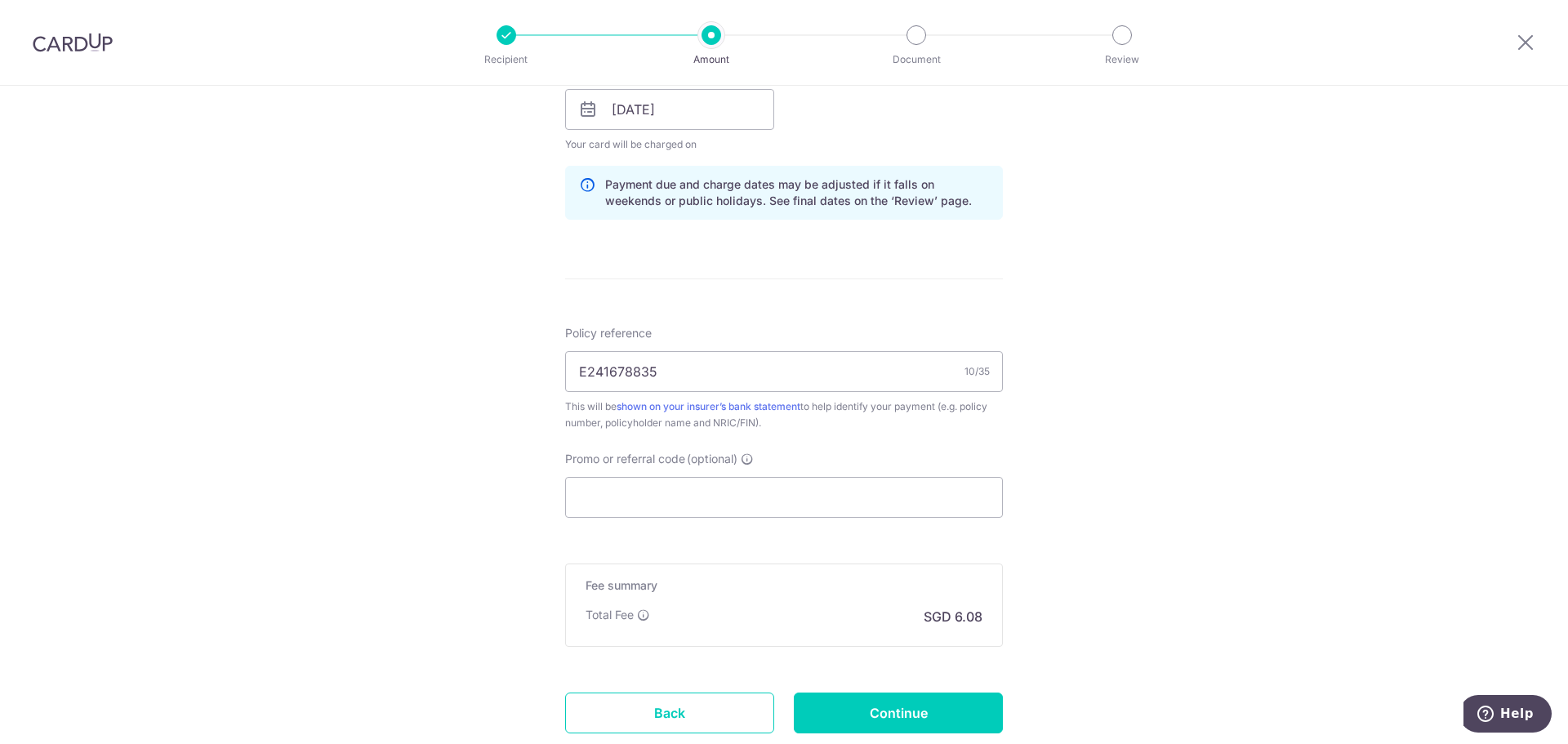
scroll to position [886, 0]
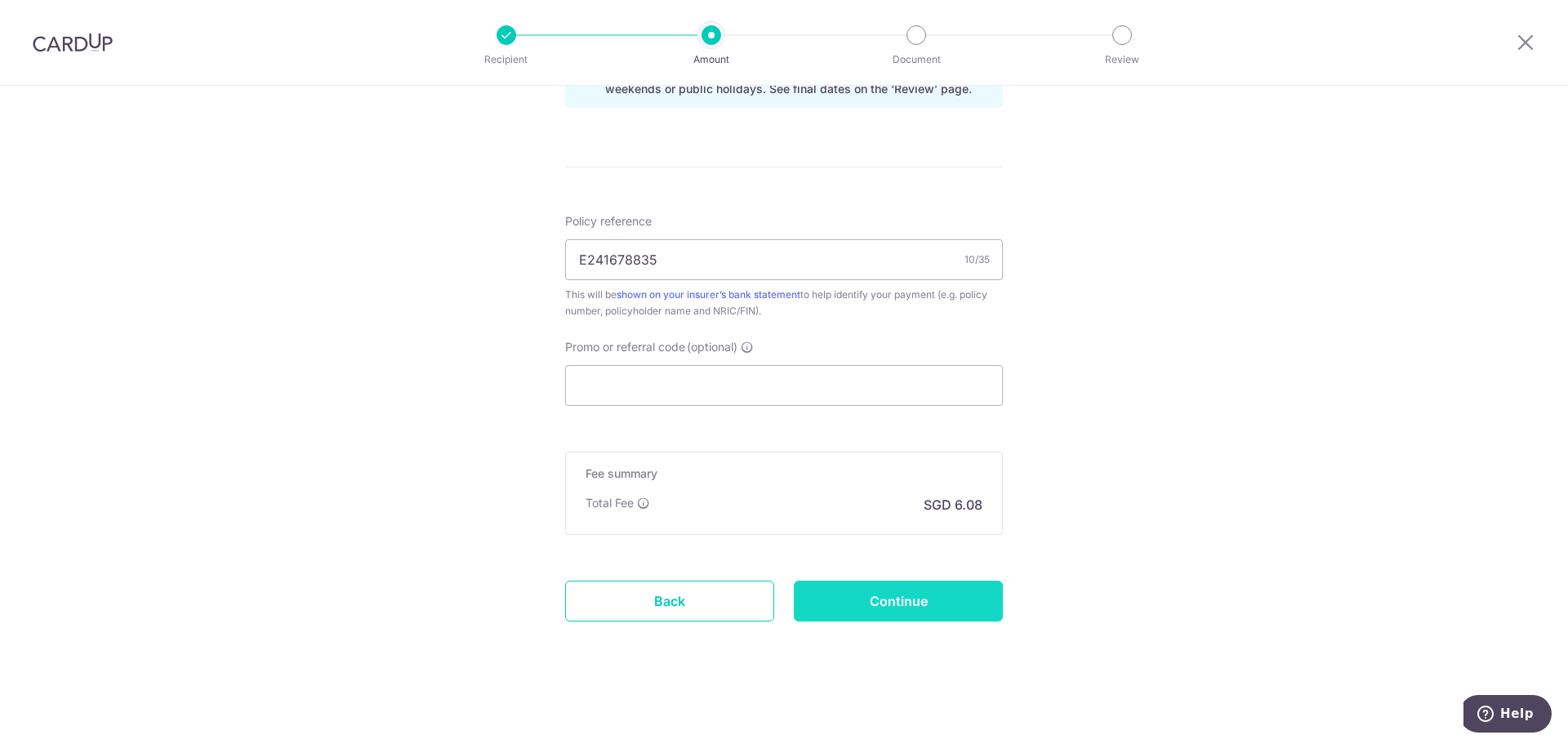
click at [828, 604] on input "Continue" at bounding box center [897, 602] width 209 height 41
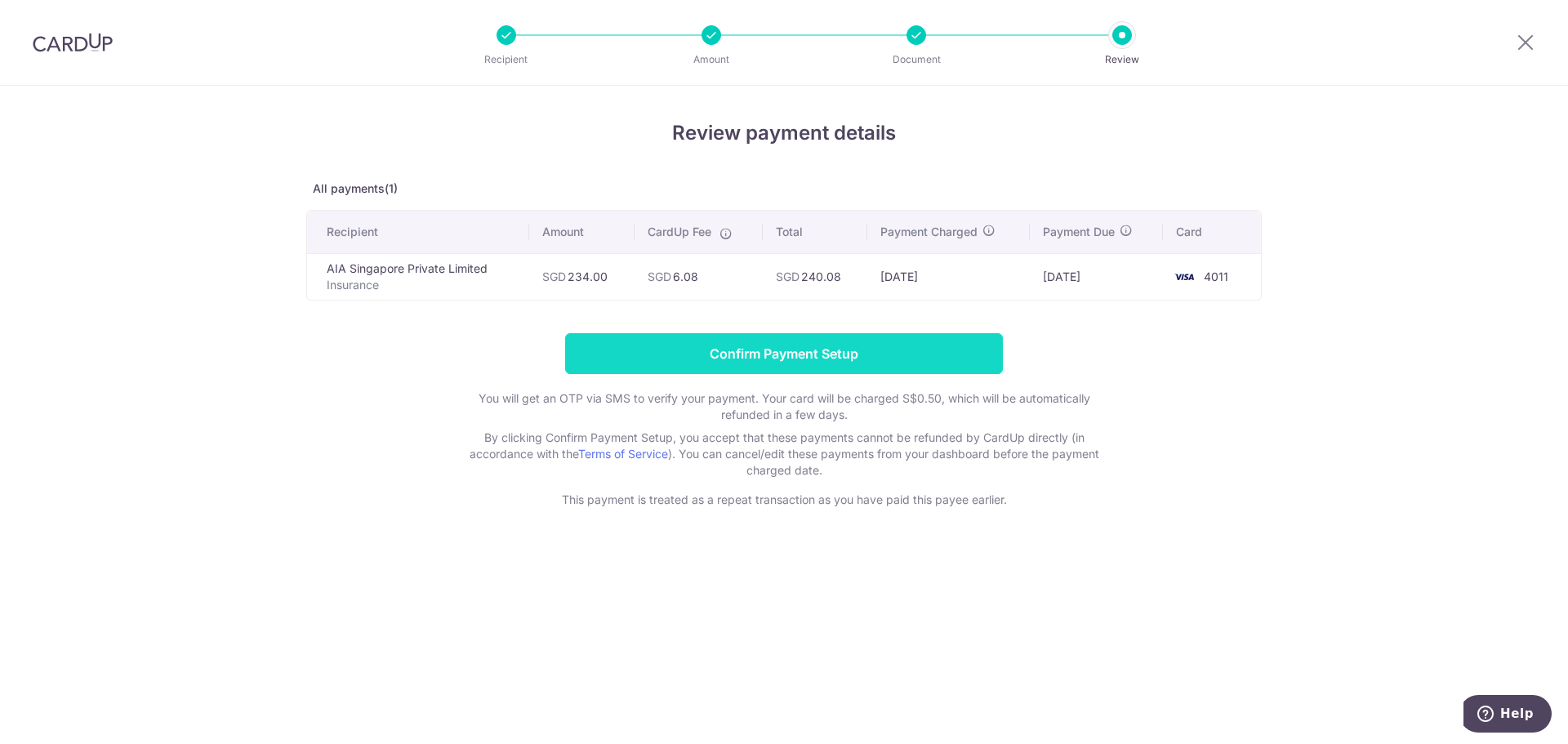
click at [849, 343] on input "Confirm Payment Setup" at bounding box center [784, 354] width 438 height 41
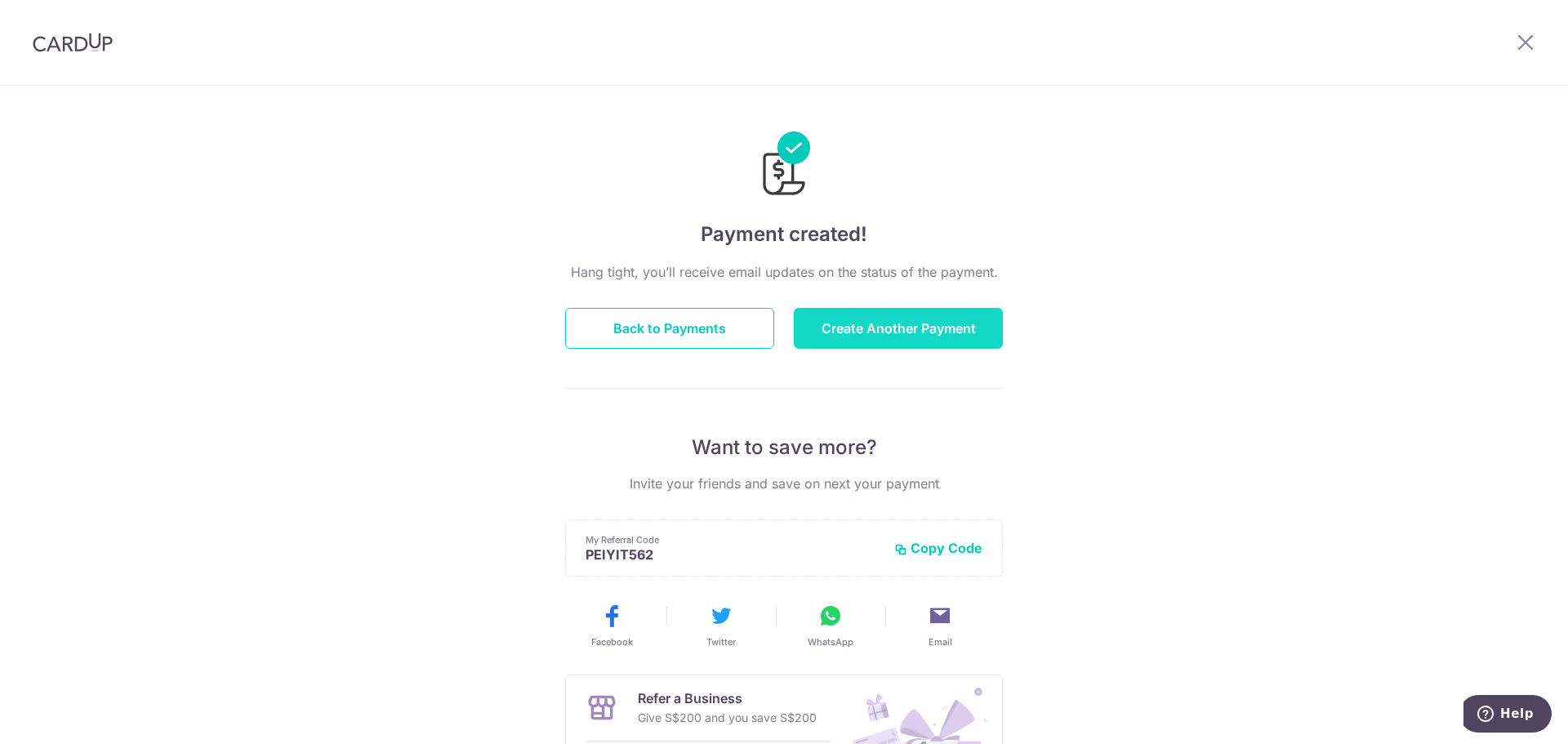
click at [864, 330] on button "Create Another Payment" at bounding box center [897, 328] width 209 height 41
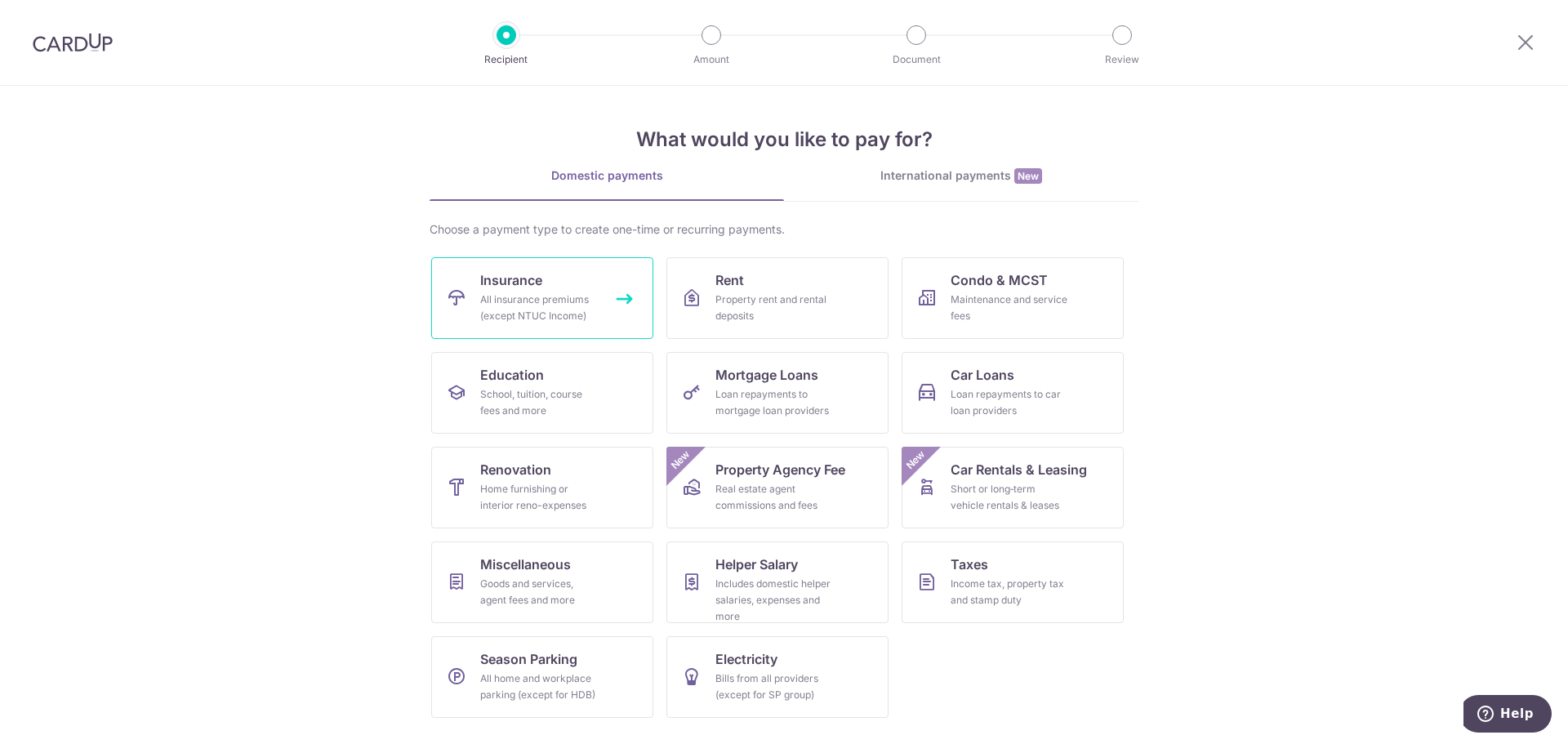
click at [571, 309] on div "All insurance premiums (except NTUC Income)" at bounding box center [539, 308] width 118 height 33
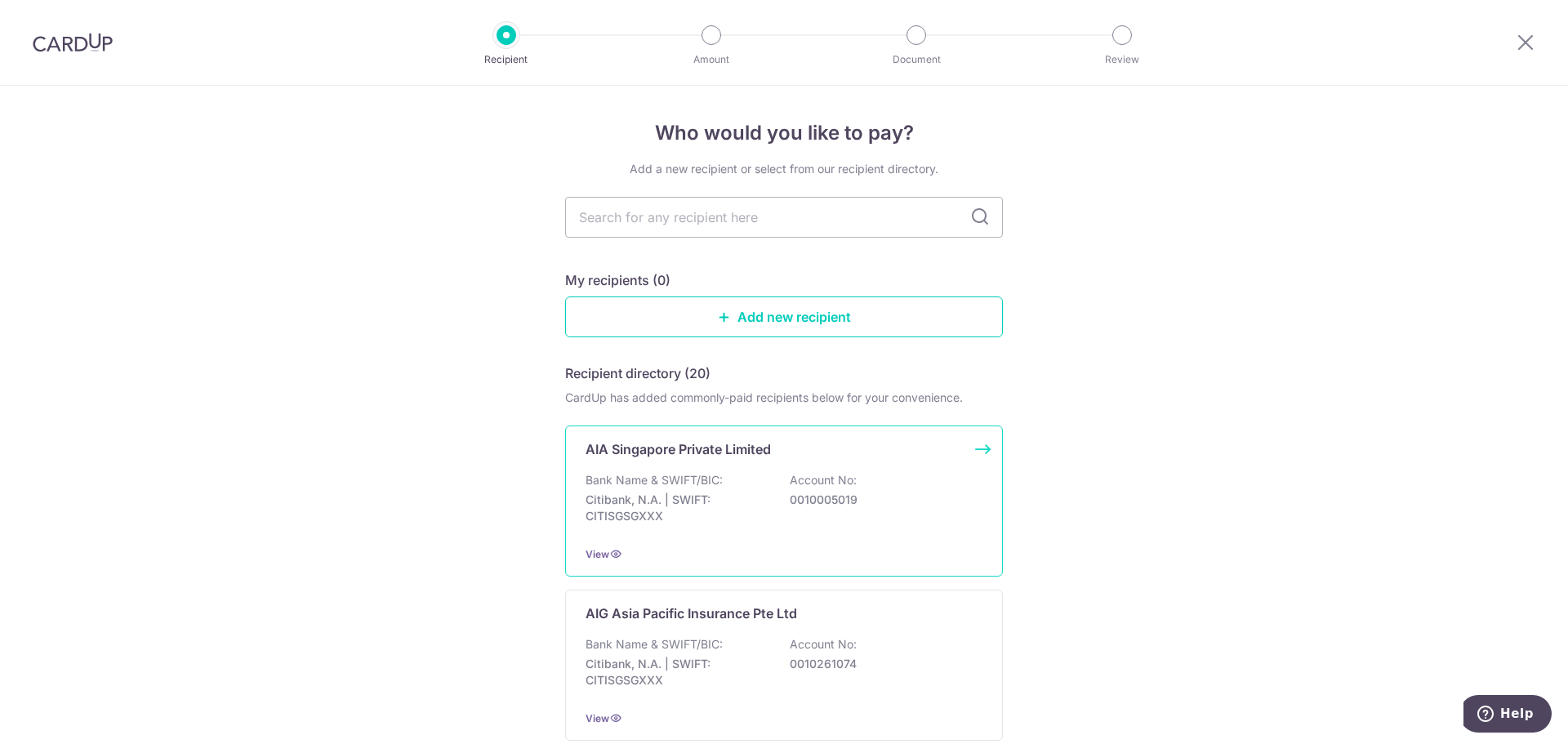
click at [677, 455] on p "AIA Singapore Private Limited" at bounding box center [678, 449] width 185 height 20
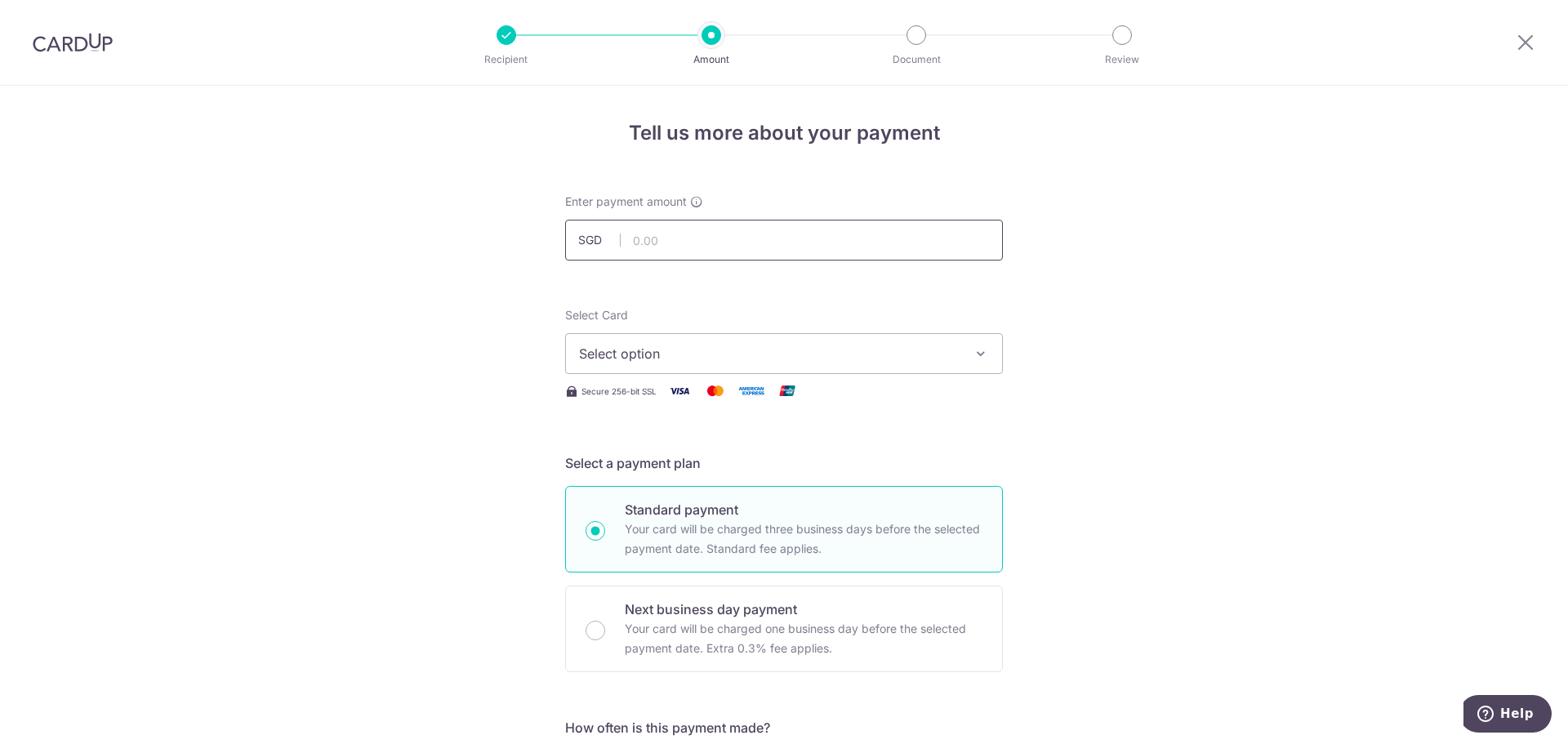
click at [651, 233] on input "text" at bounding box center [784, 241] width 438 height 41
type input "152.40"
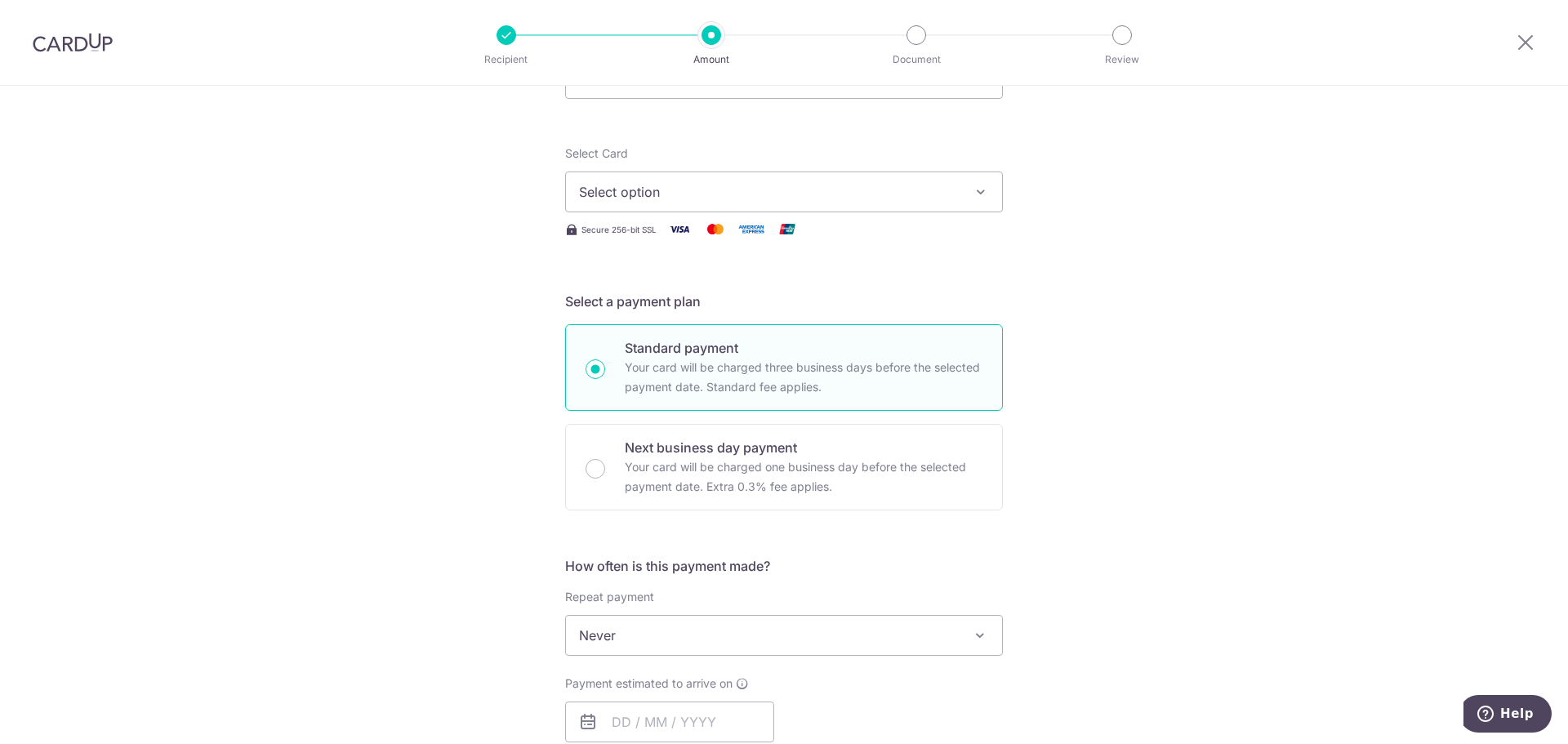
scroll to position [164, 0]
click at [679, 189] on span "Select option" at bounding box center [769, 190] width 381 height 20
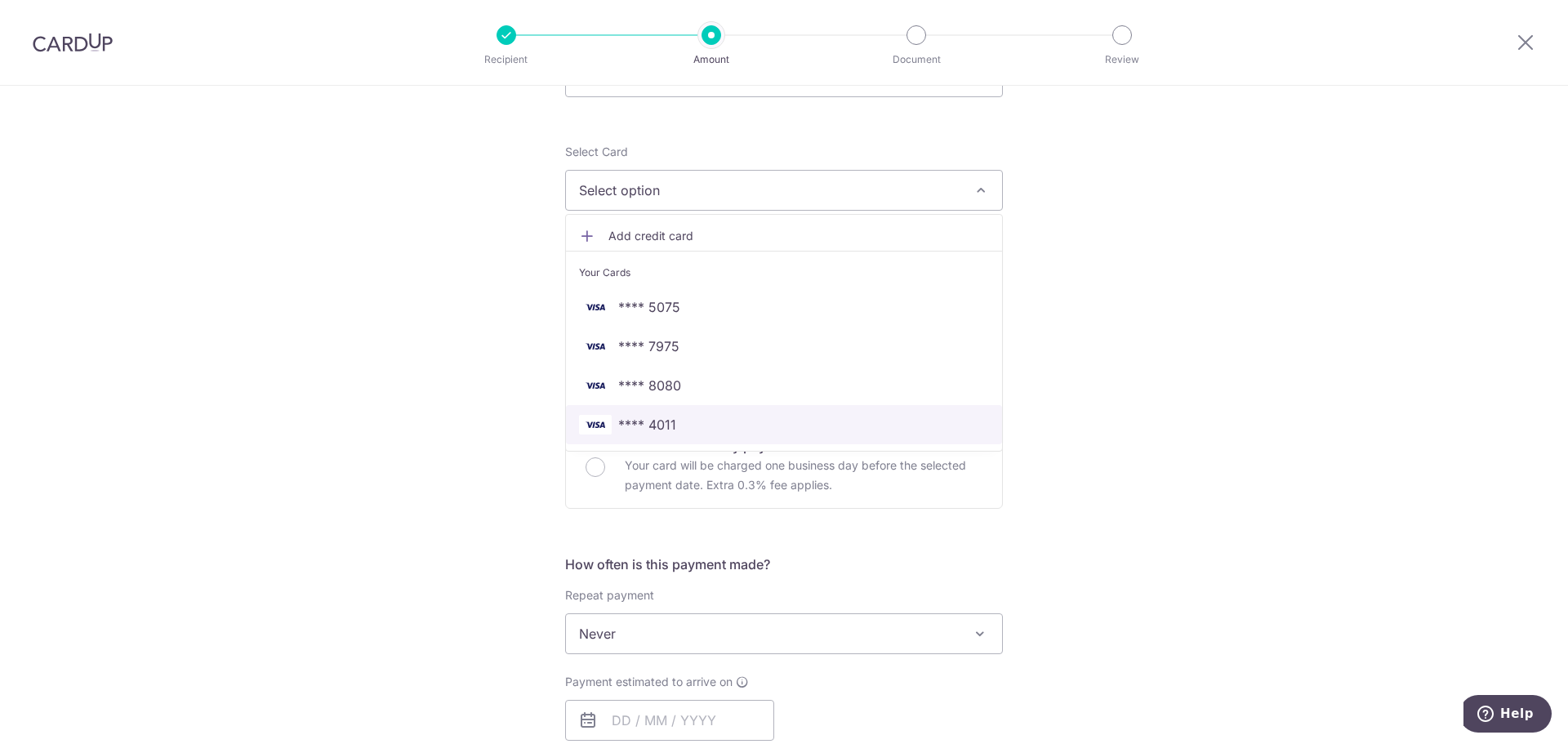
click at [647, 431] on span "**** 4011" at bounding box center [647, 424] width 58 height 20
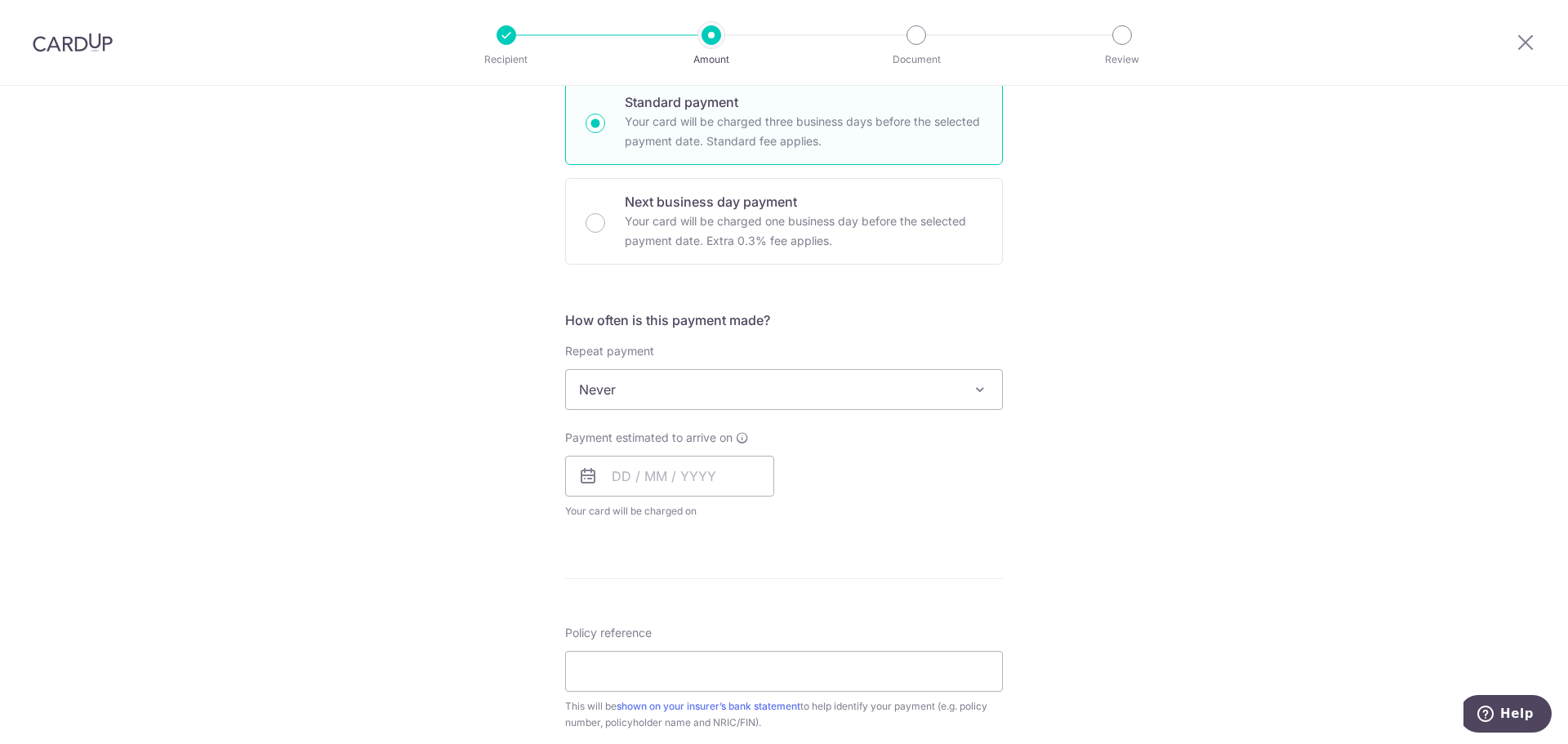
scroll to position [408, 0]
click at [605, 469] on input "text" at bounding box center [669, 475] width 209 height 41
click at [748, 665] on link "17" at bounding box center [762, 657] width 26 height 26
type input "[DATE]"
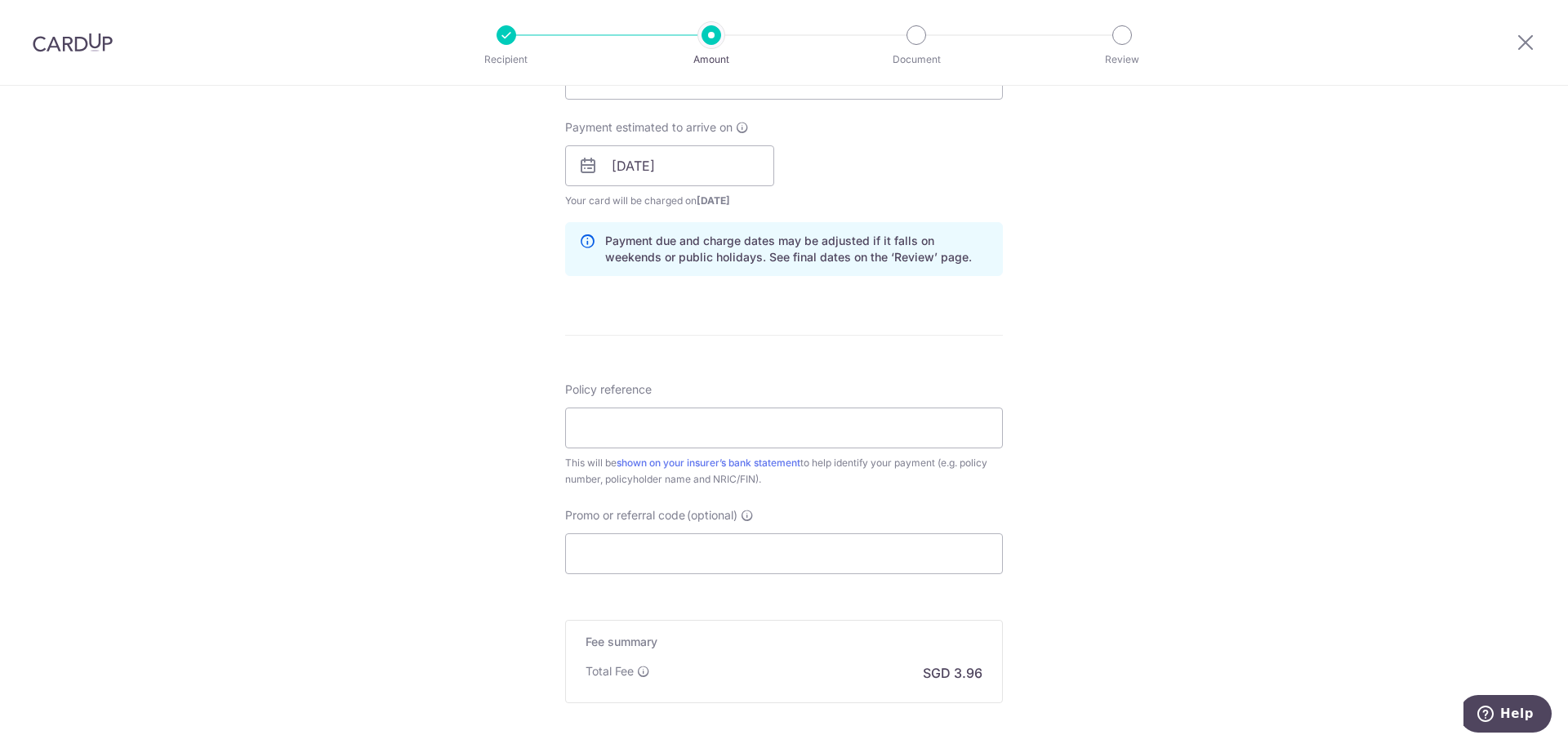
scroll to position [736, 0]
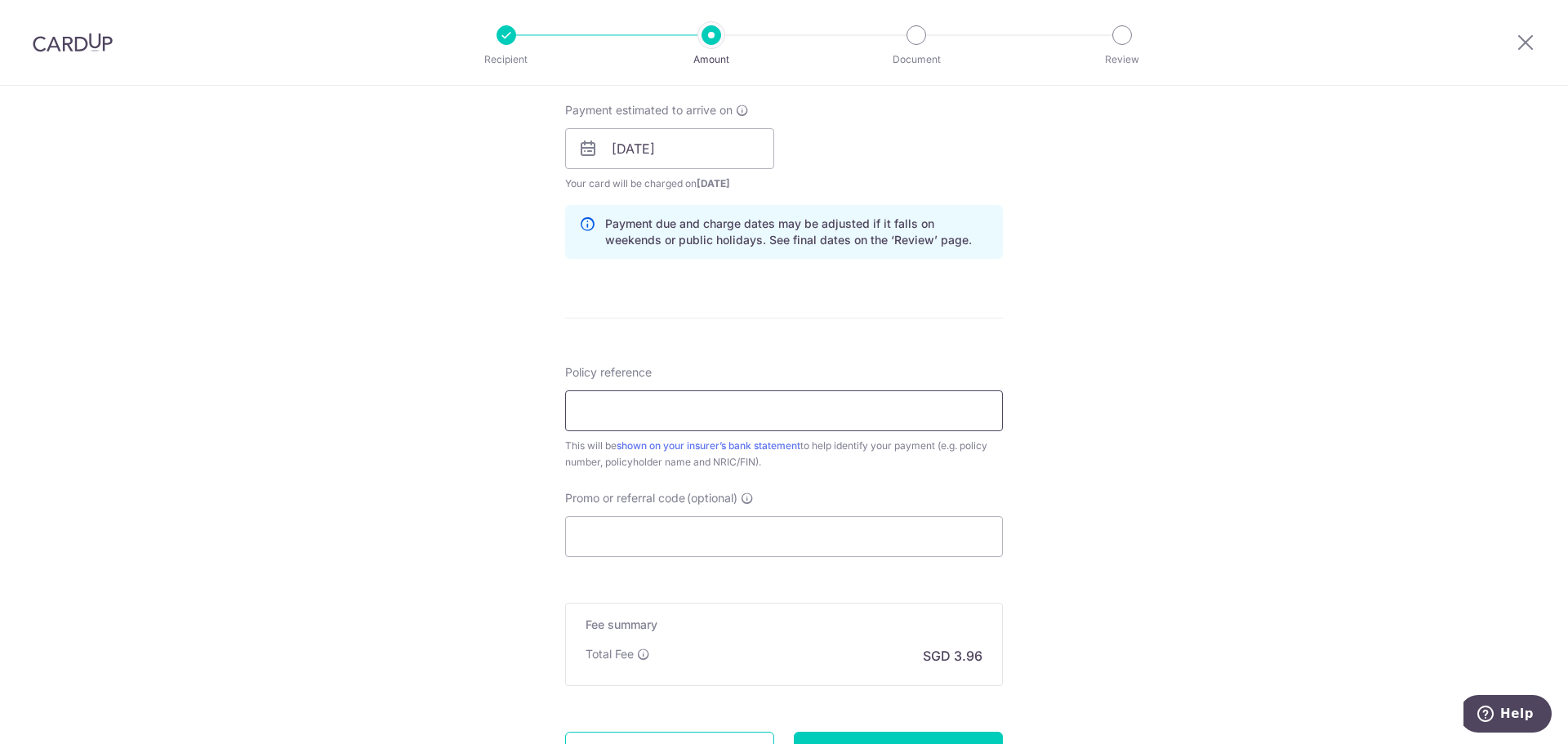
click at [791, 400] on input "Policy reference" at bounding box center [784, 411] width 438 height 41
type input "P564048362"
click at [474, 453] on div "Tell us more about your payment Enter payment amount SGD 152.40 152.40 Select C…" at bounding box center [784, 123] width 1568 height 1545
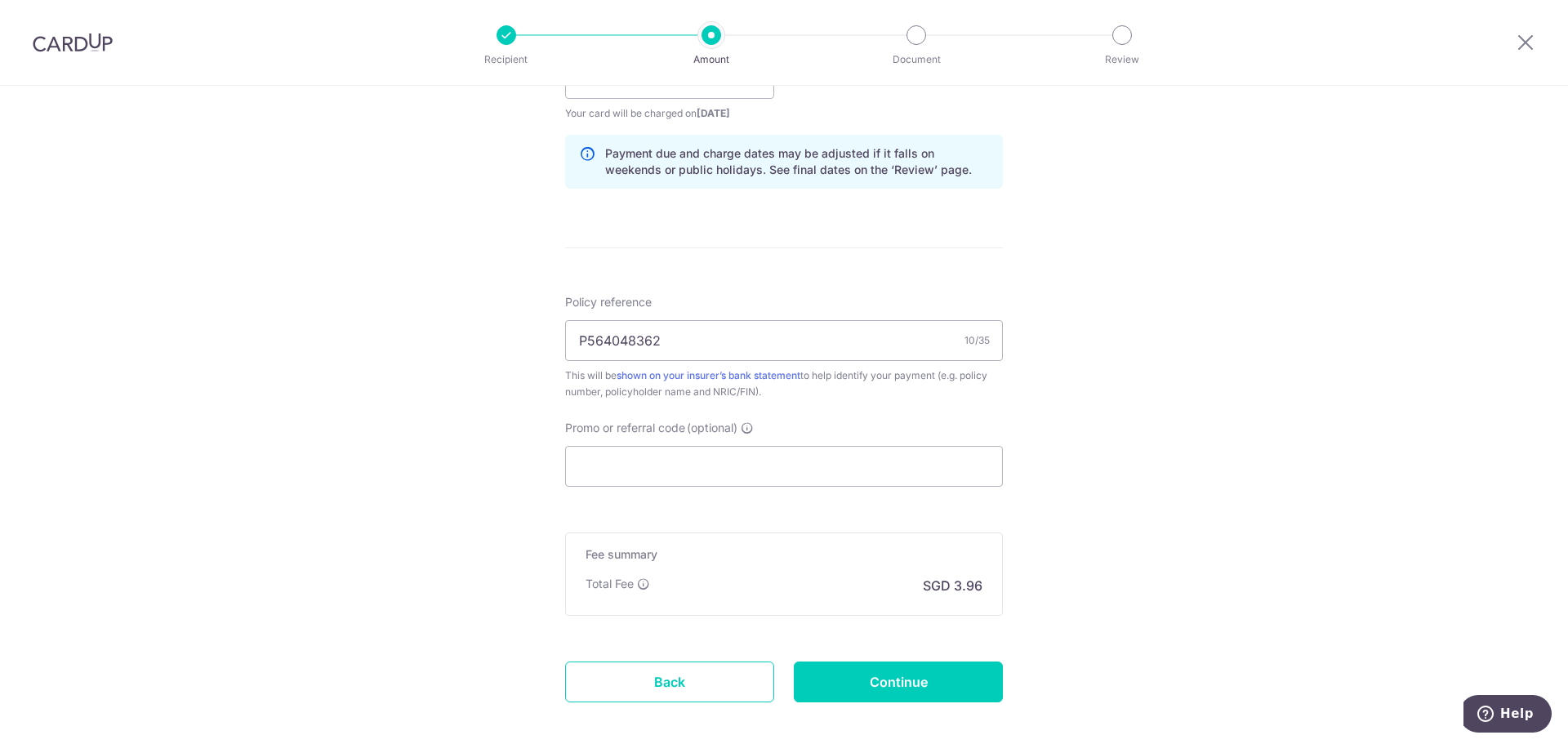
scroll to position [886, 0]
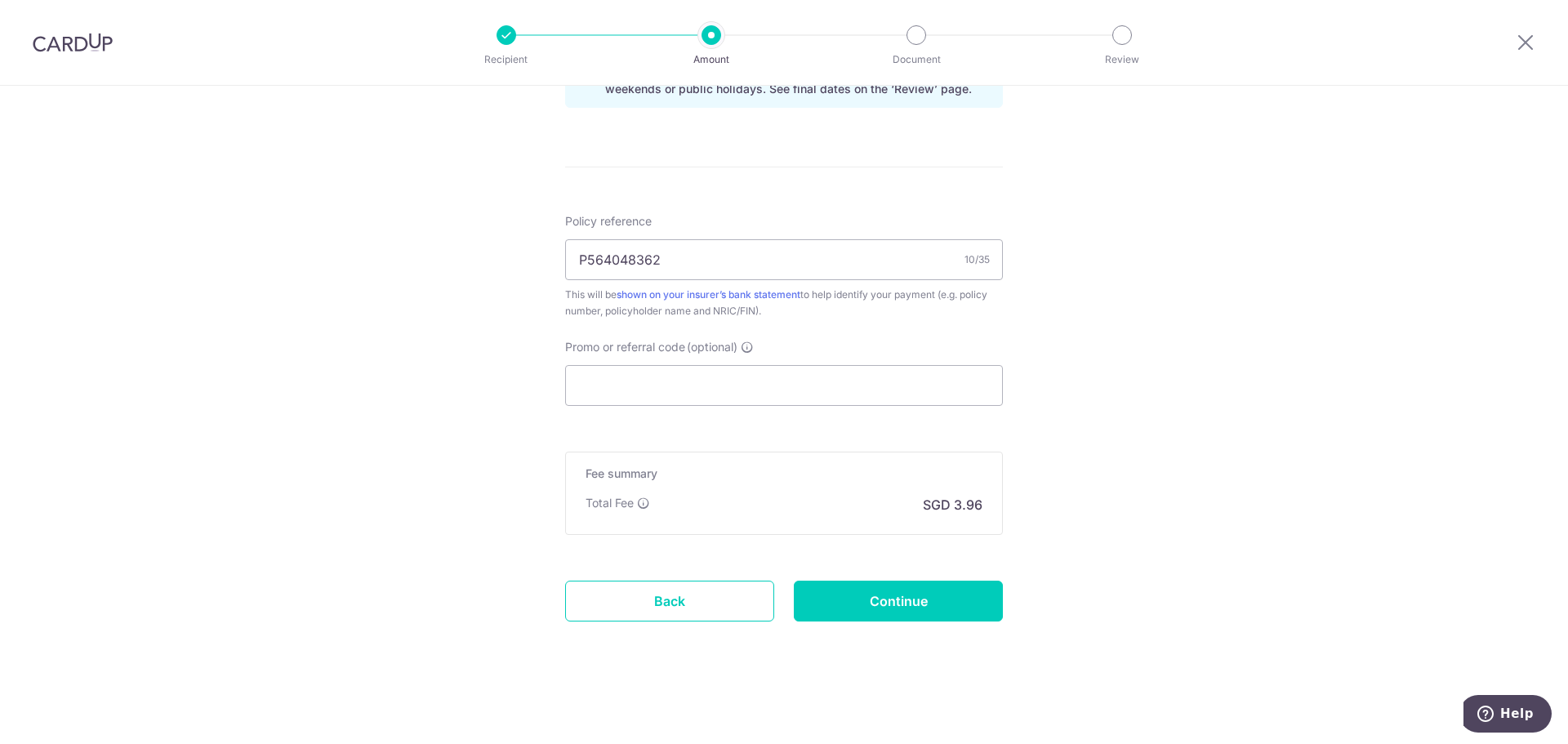
click at [871, 615] on input "Continue" at bounding box center [897, 602] width 209 height 41
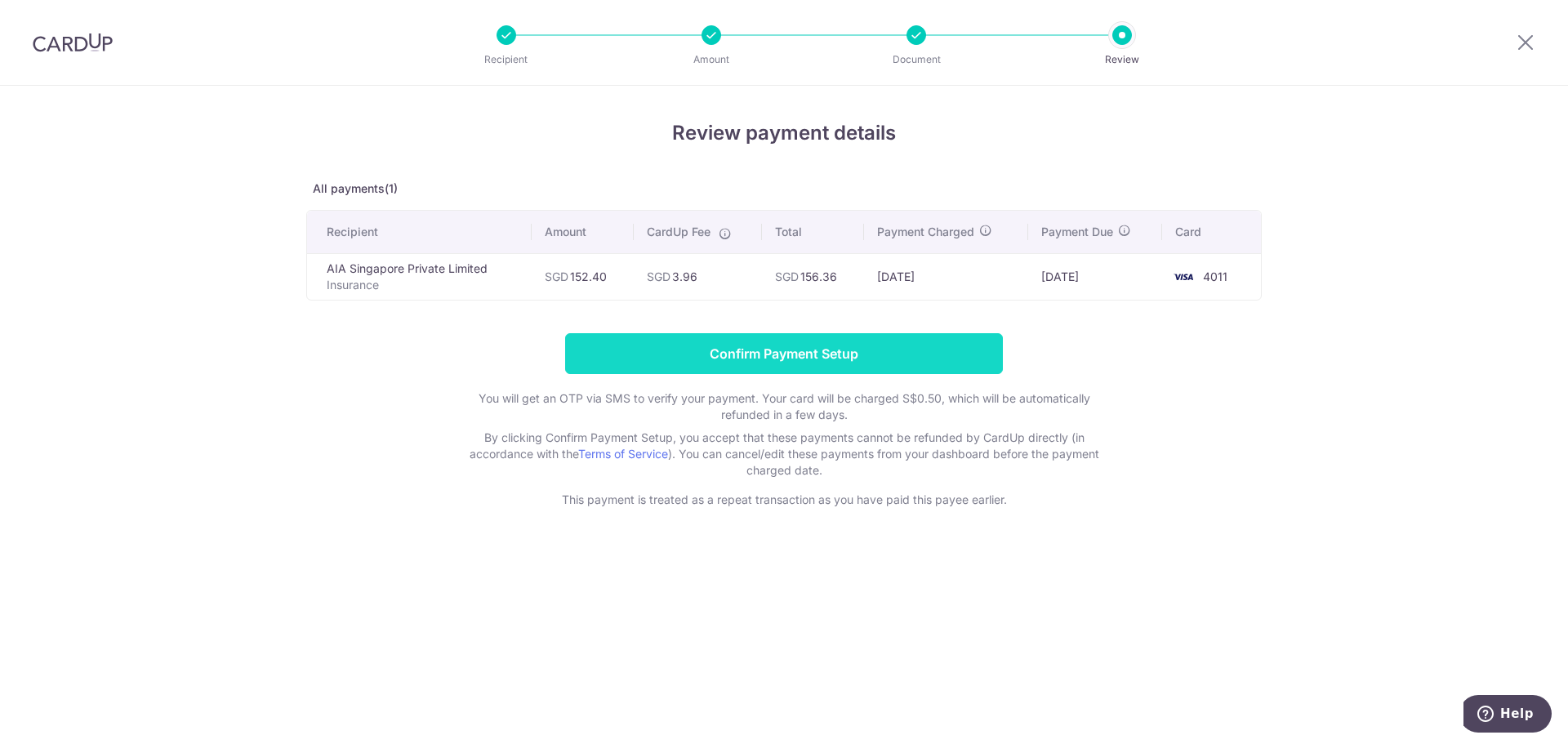
click at [791, 347] on input "Confirm Payment Setup" at bounding box center [784, 354] width 438 height 41
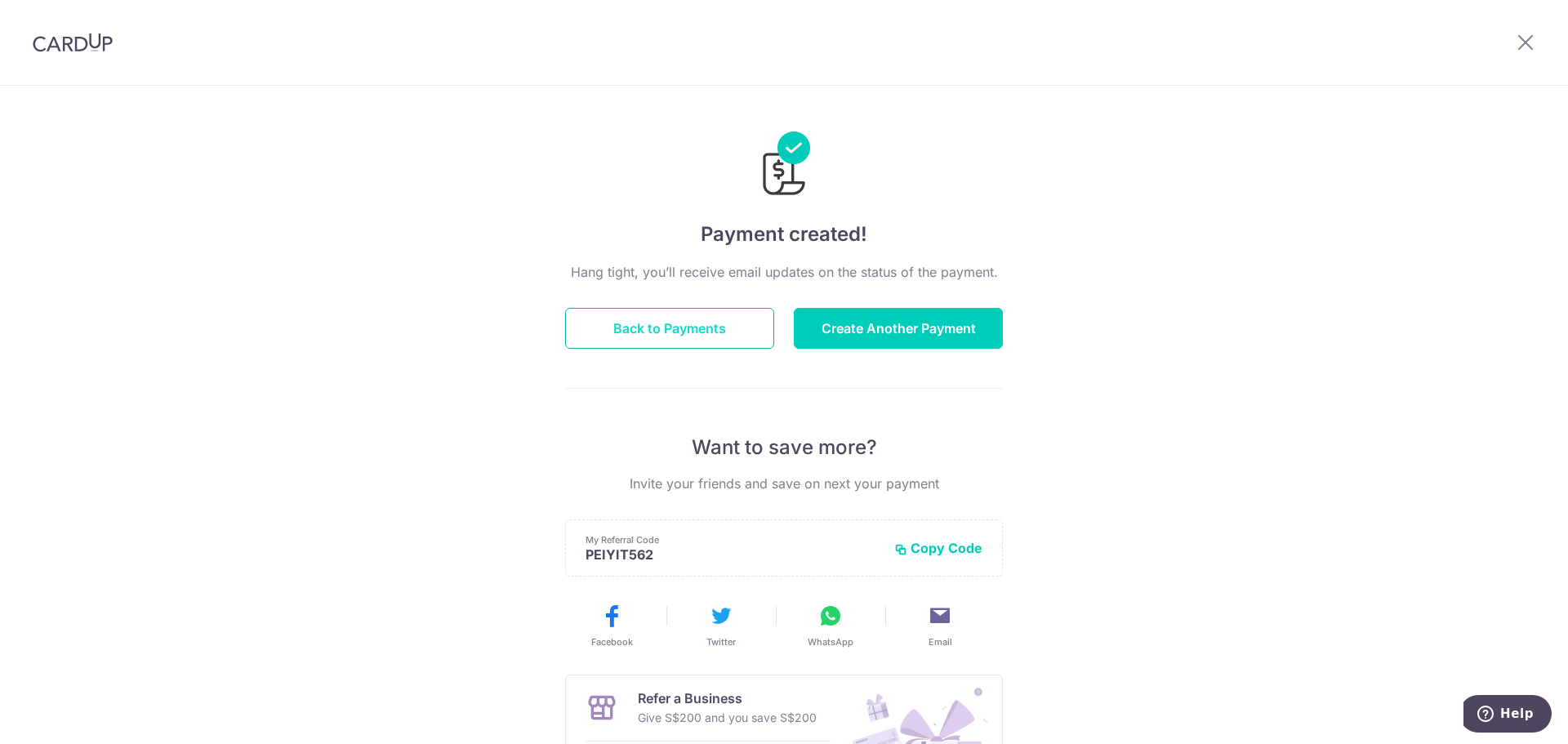
click at [690, 314] on button "Back to Payments" at bounding box center [669, 328] width 209 height 41
